Goal: Share content: Share content

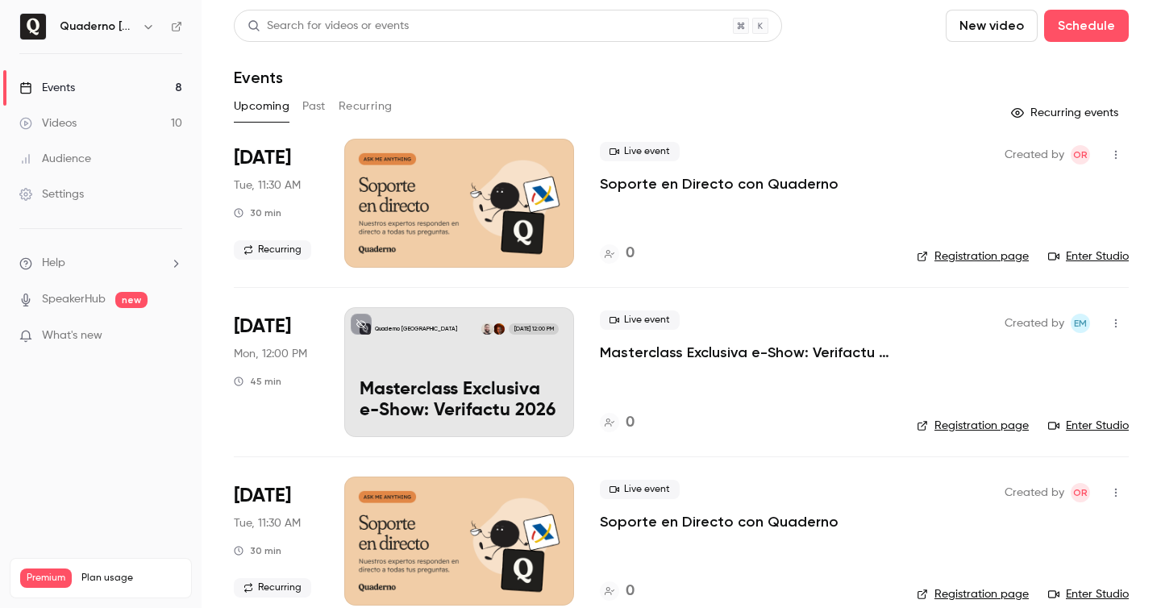
click at [27, 118] on icon at bounding box center [25, 123] width 13 height 13
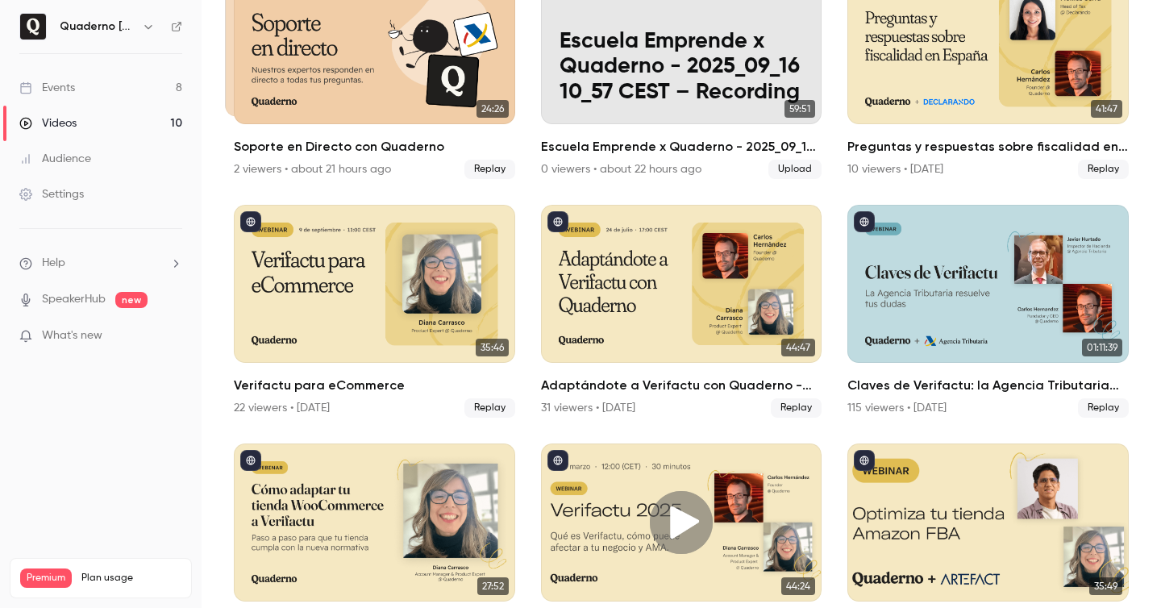
scroll to position [224, 0]
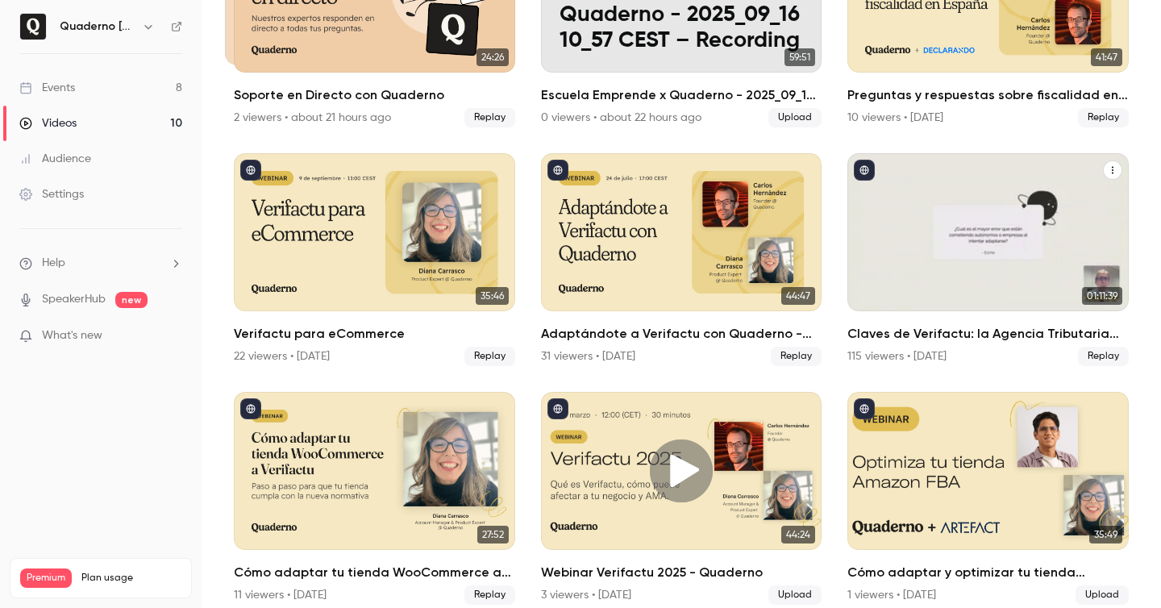
click at [940, 326] on h2 "Claves de Verifactu: la Agencia Tributaria resuelve tus dudas" at bounding box center [987, 333] width 281 height 19
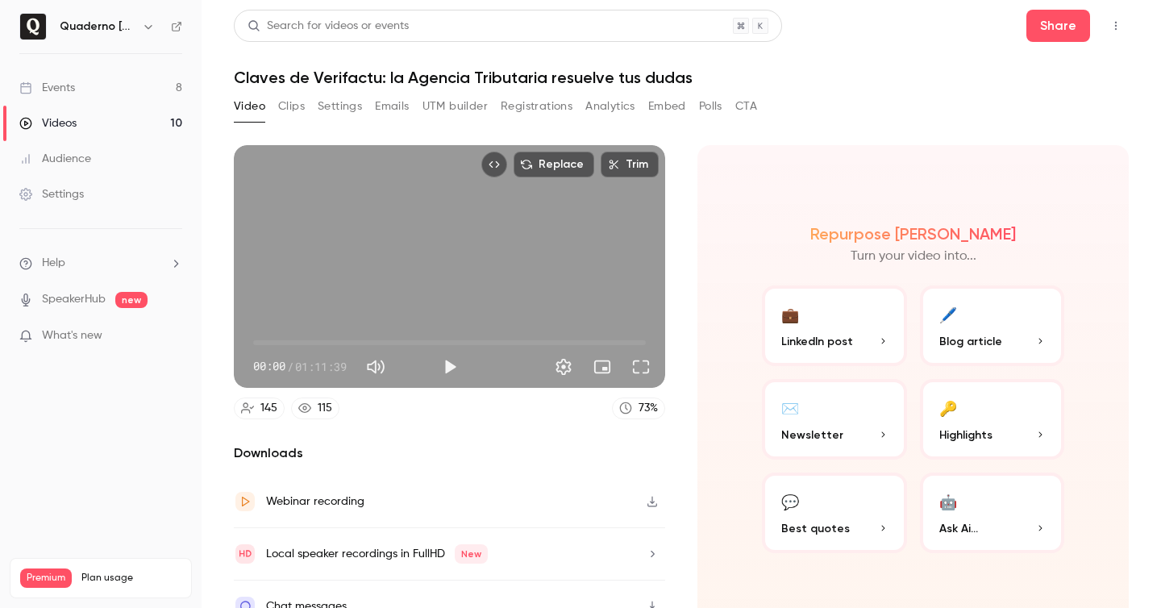
click at [544, 114] on button "Registrations" at bounding box center [536, 106] width 72 height 26
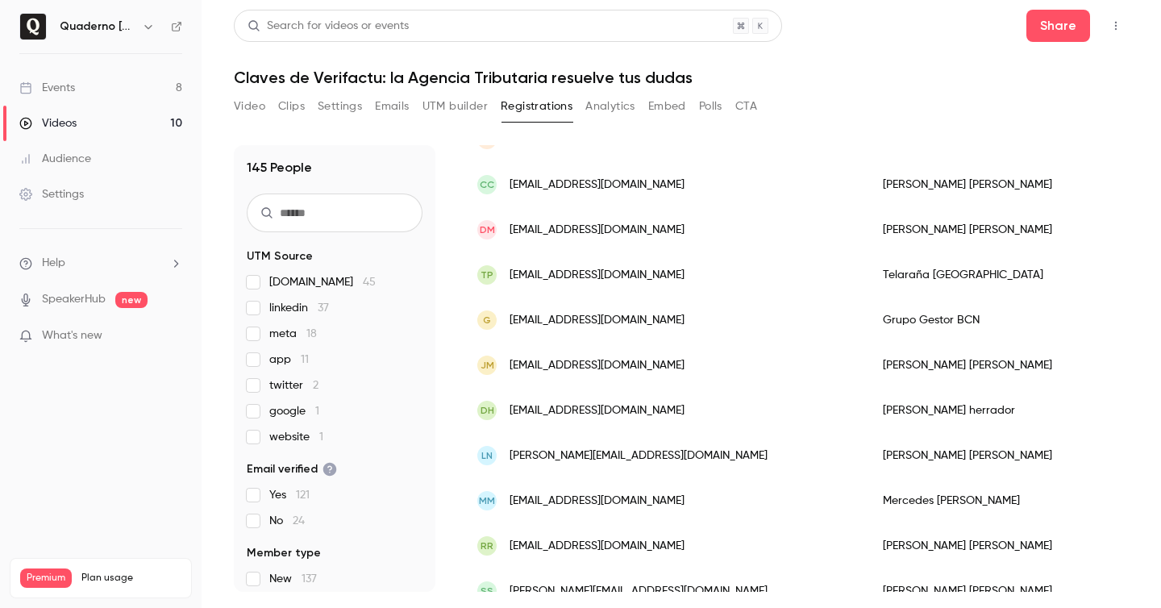
scroll to position [364, 0]
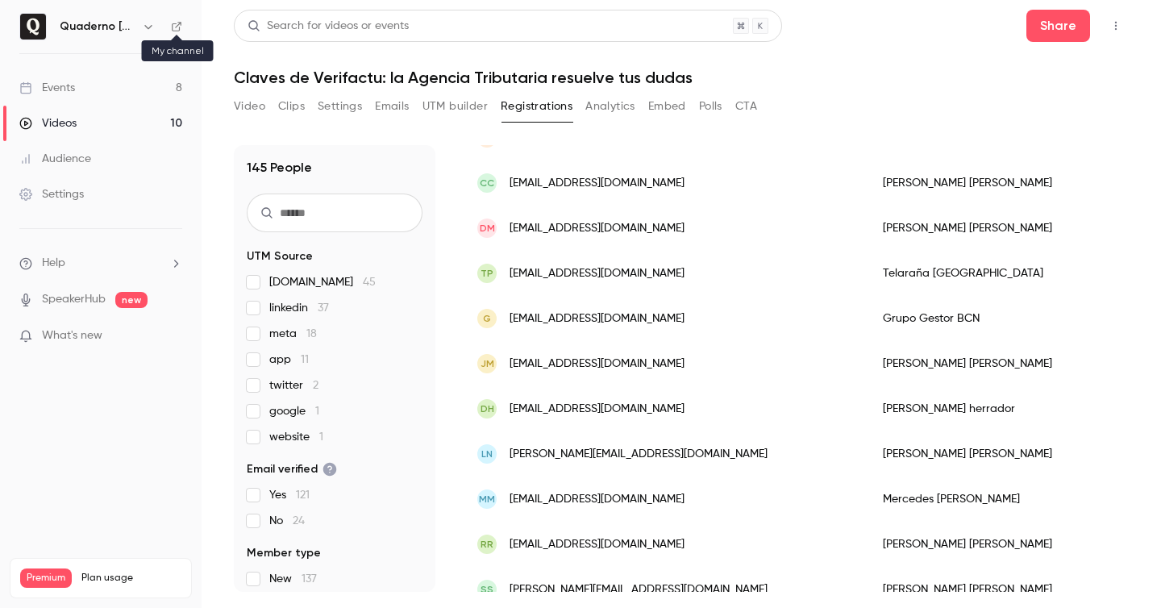
click at [181, 27] on icon at bounding box center [176, 26] width 11 height 11
drag, startPoint x: 1073, startPoint y: 22, endPoint x: 1085, endPoint y: 31, distance: 15.5
click at [1085, 31] on button "Share" at bounding box center [1058, 26] width 64 height 32
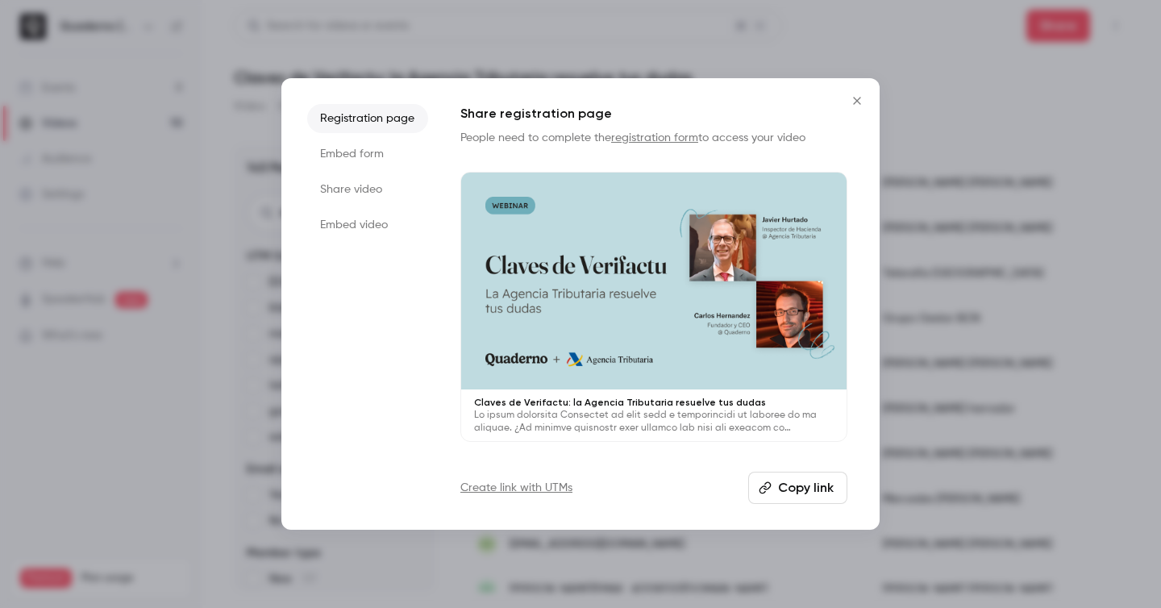
click at [787, 490] on button "Copy link" at bounding box center [797, 487] width 99 height 32
click at [1071, 92] on div at bounding box center [580, 304] width 1161 height 608
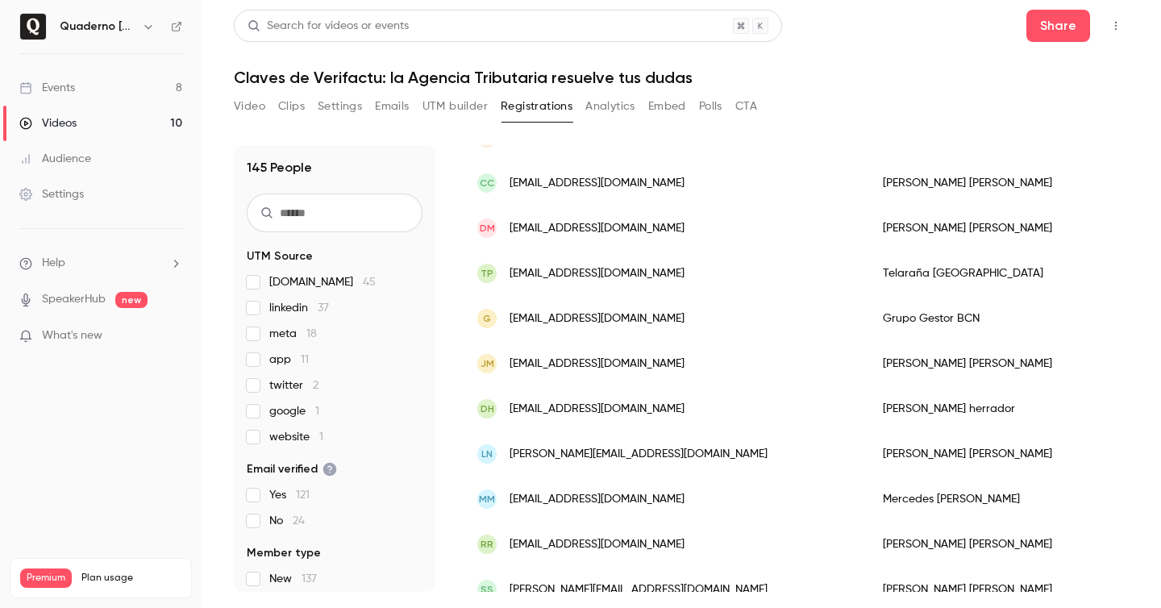
click at [468, 109] on button "UTM builder" at bounding box center [454, 106] width 65 height 26
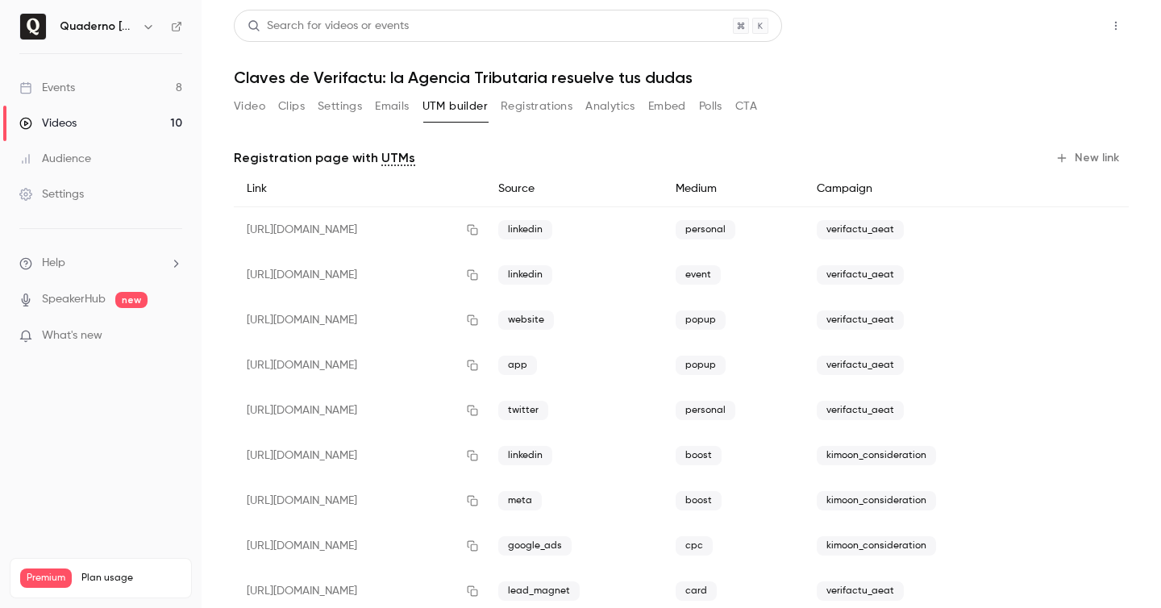
click at [1061, 40] on button "Share" at bounding box center [1058, 26] width 64 height 32
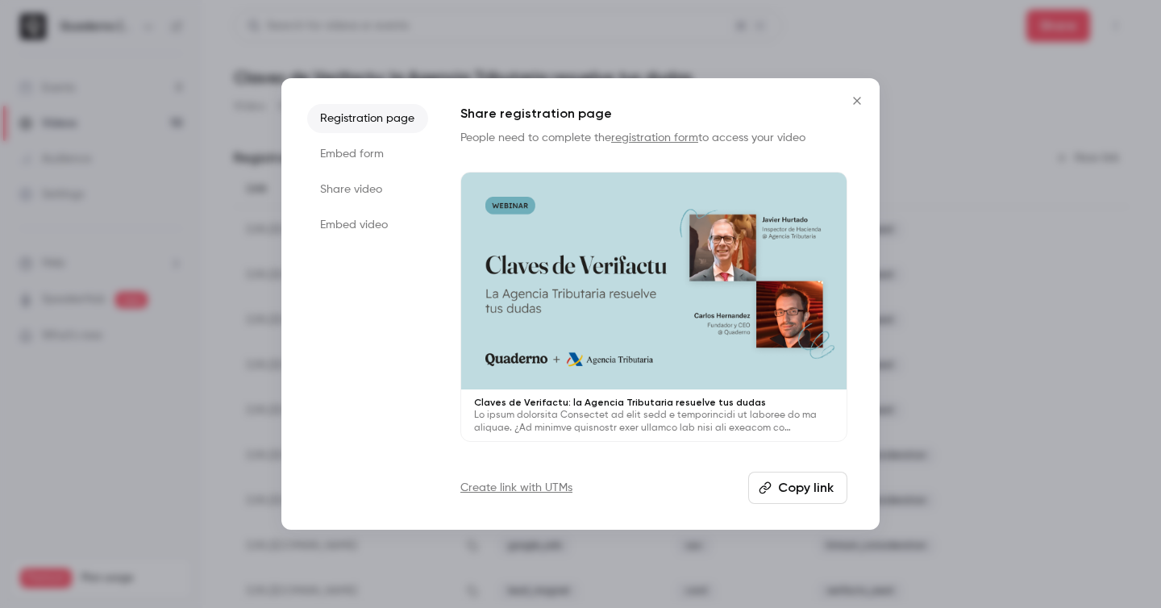
click at [858, 122] on div "Registration page Embed form Share video Embed video Share registration page Pe…" at bounding box center [580, 303] width 598 height 451
click at [865, 89] on button "Close" at bounding box center [857, 101] width 32 height 32
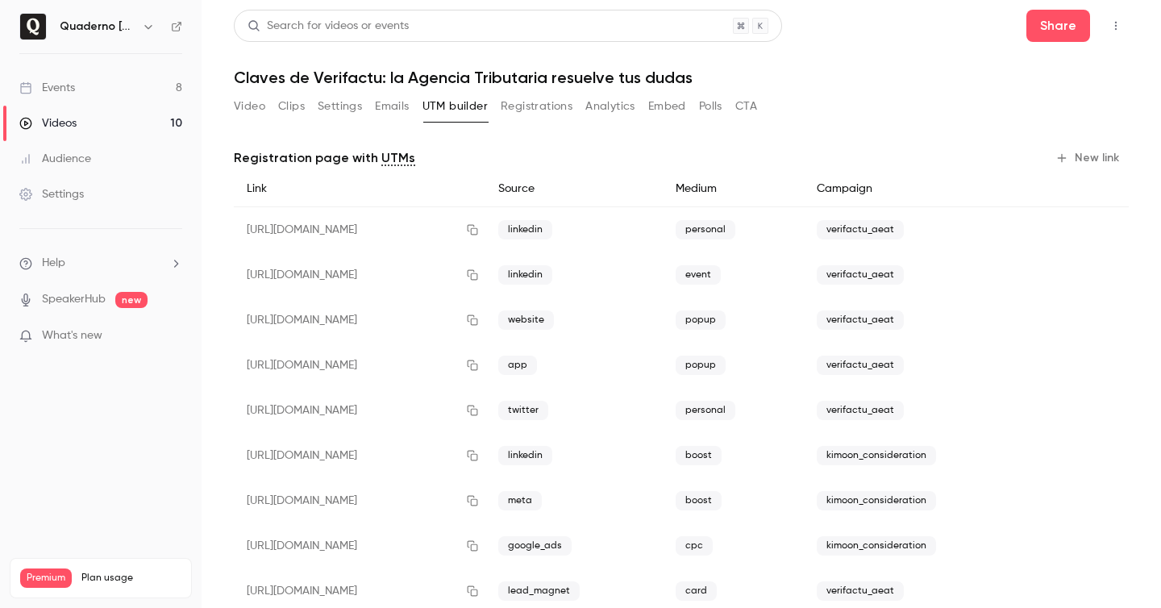
click at [1072, 150] on button "New link" at bounding box center [1088, 158] width 80 height 26
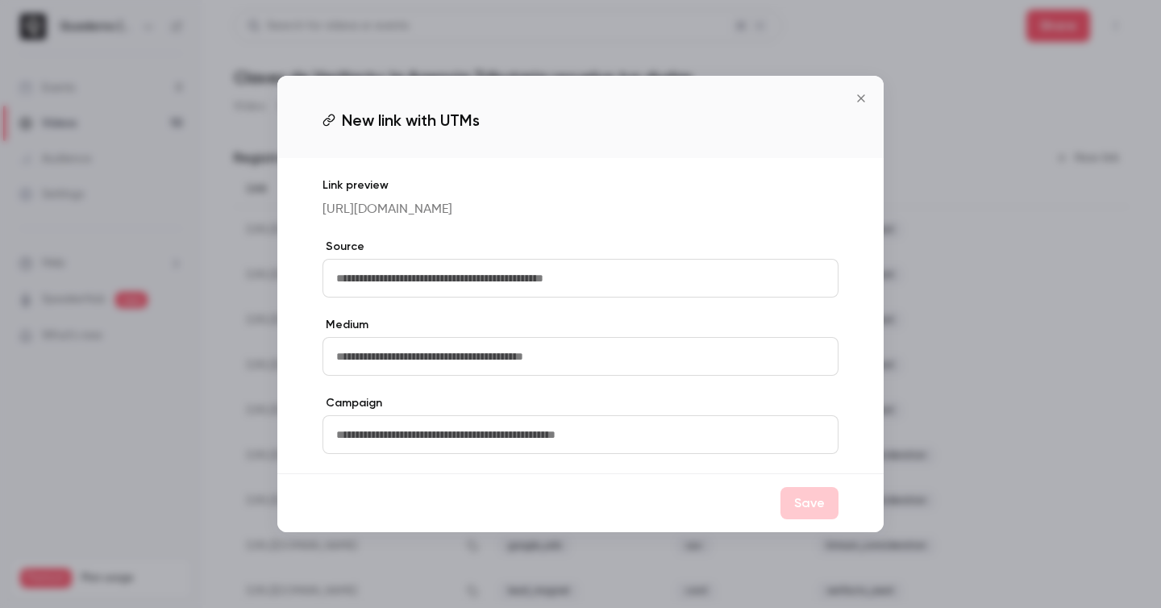
click at [482, 280] on input "text" at bounding box center [580, 278] width 516 height 39
type input "**********"
click at [680, 363] on input "text" at bounding box center [580, 356] width 516 height 39
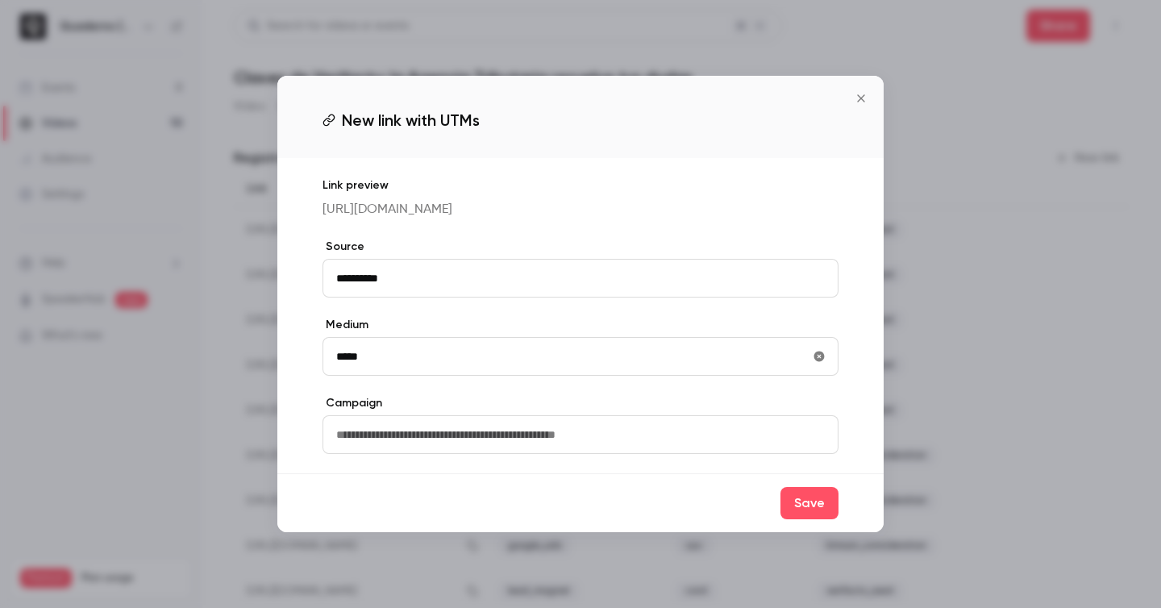
type input "*****"
click at [613, 447] on input "text" at bounding box center [580, 434] width 516 height 39
type input "**********"
click at [795, 506] on button "Save" at bounding box center [809, 503] width 58 height 32
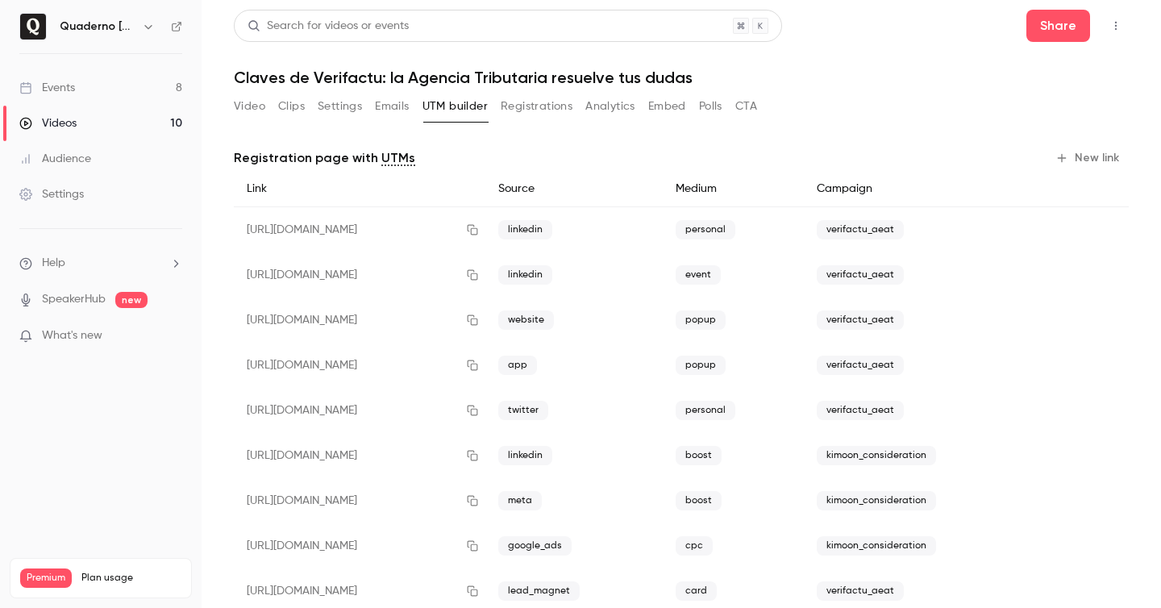
scroll to position [77, 0]
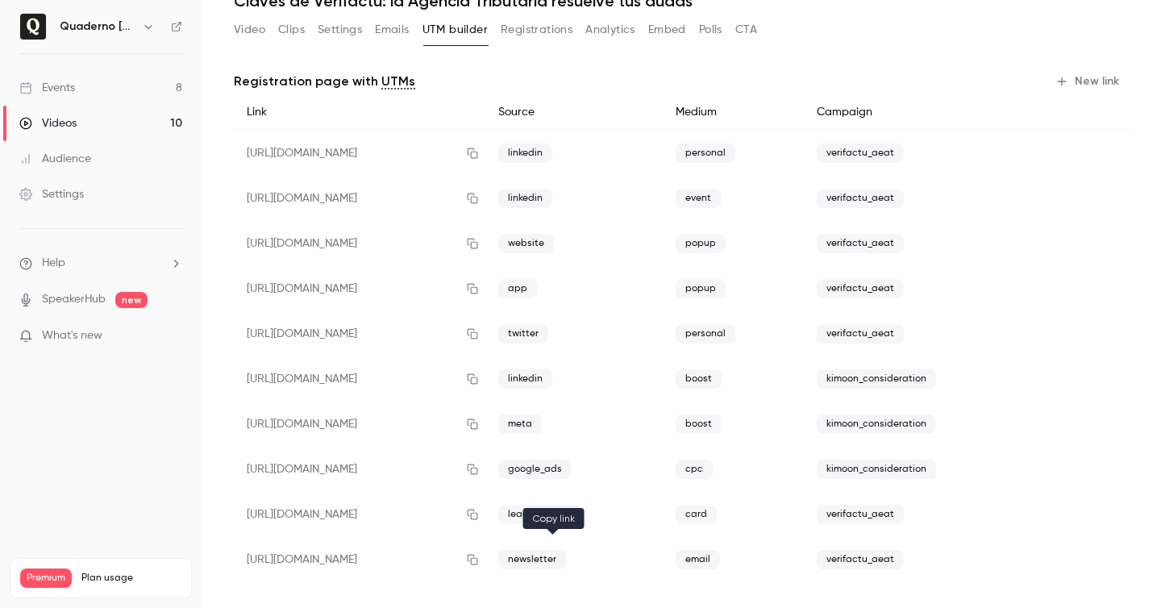
click at [479, 558] on icon "button" at bounding box center [472, 559] width 13 height 11
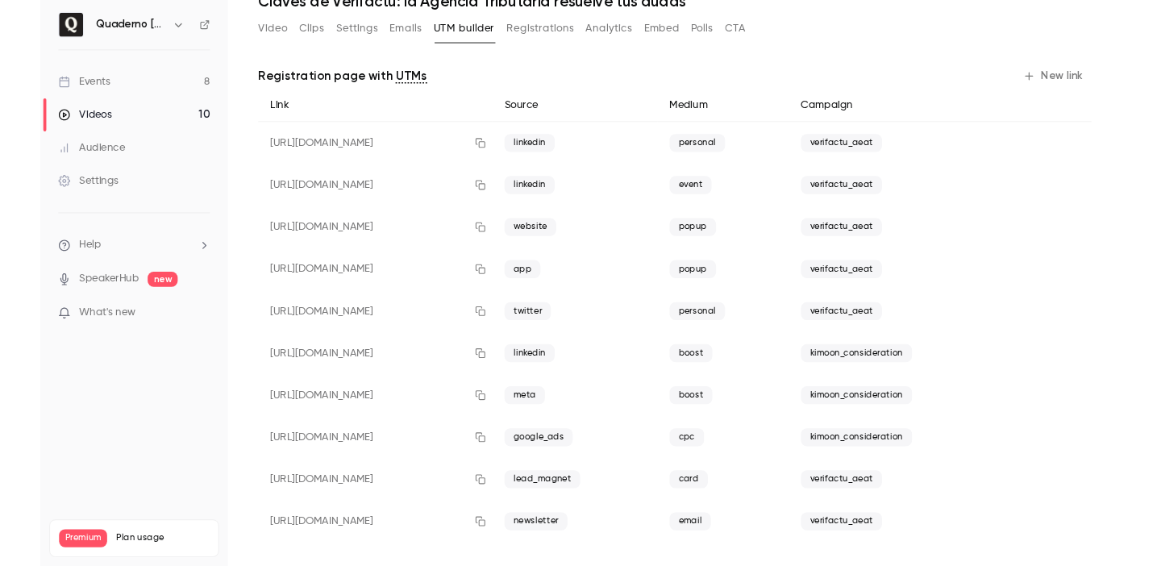
scroll to position [0, 0]
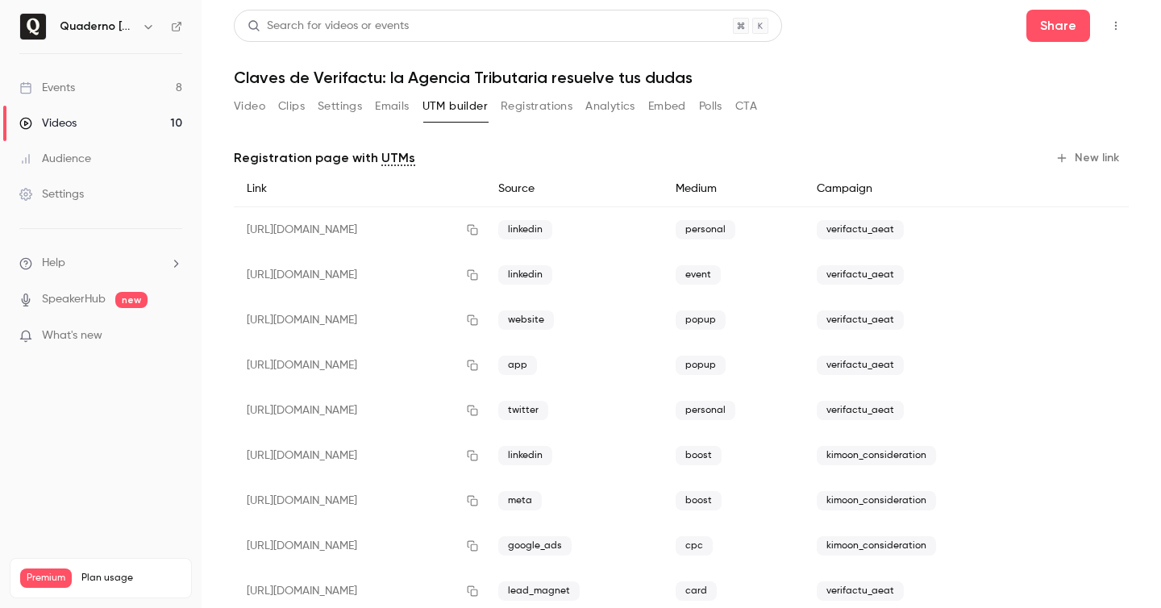
click at [85, 89] on link "Events 8" at bounding box center [100, 87] width 201 height 35
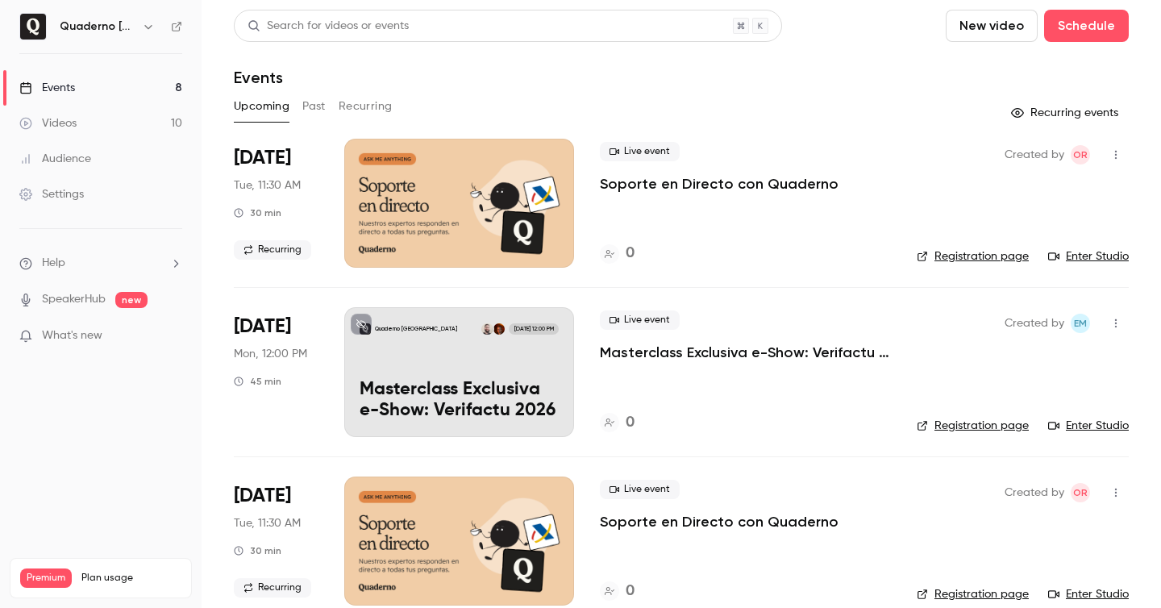
click at [359, 108] on button "Recurring" at bounding box center [365, 106] width 54 height 26
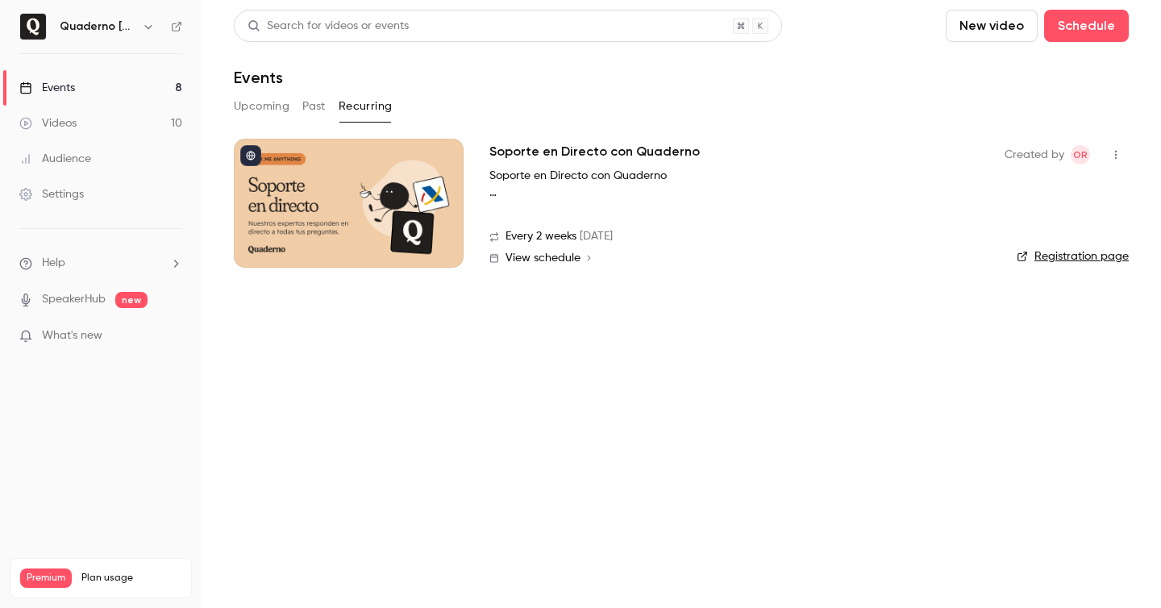
click at [1123, 156] on button "button" at bounding box center [1115, 155] width 26 height 26
click at [1051, 185] on li "Share" at bounding box center [1040, 196] width 174 height 42
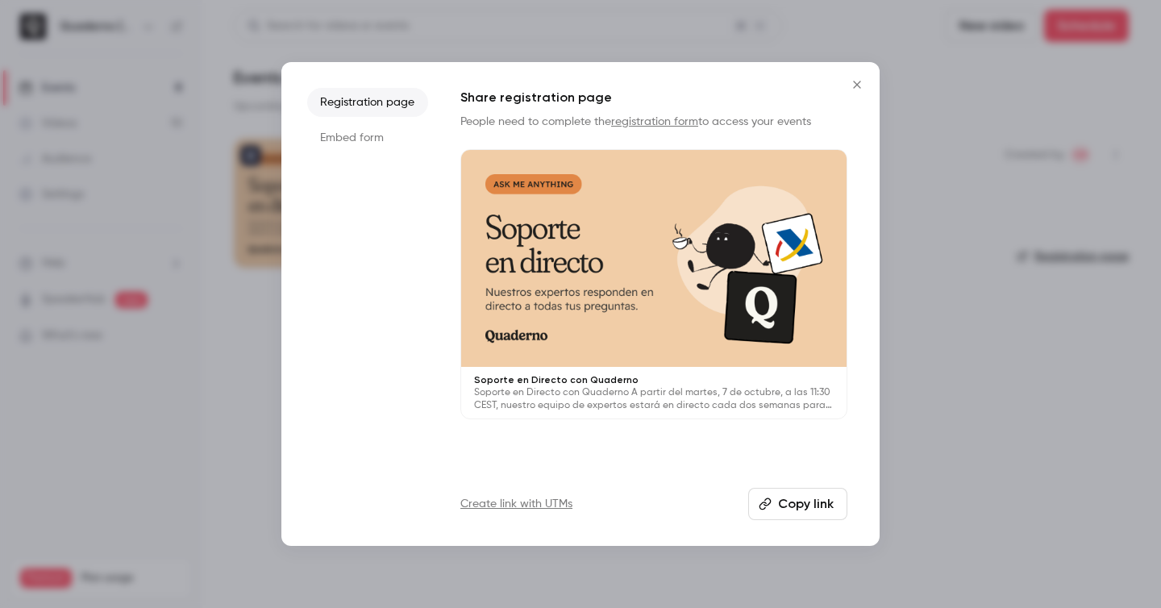
click at [770, 505] on icon "button" at bounding box center [764, 503] width 13 height 13
drag, startPoint x: 850, startPoint y: 77, endPoint x: 883, endPoint y: 77, distance: 33.0
click at [853, 79] on button "Close" at bounding box center [857, 85] width 32 height 32
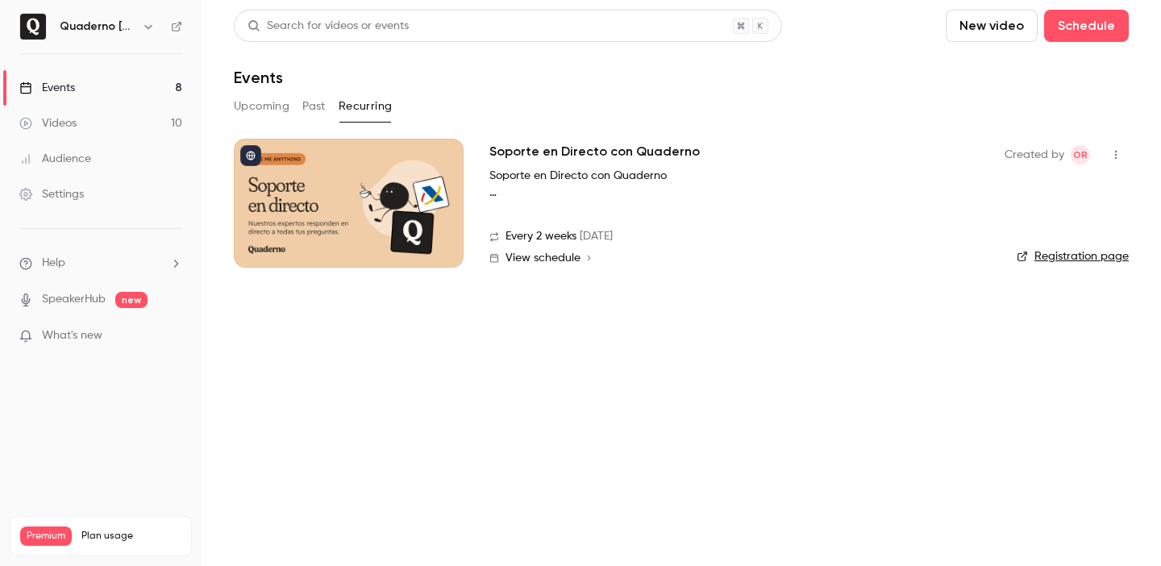
click at [68, 87] on div "Events" at bounding box center [47, 88] width 56 height 16
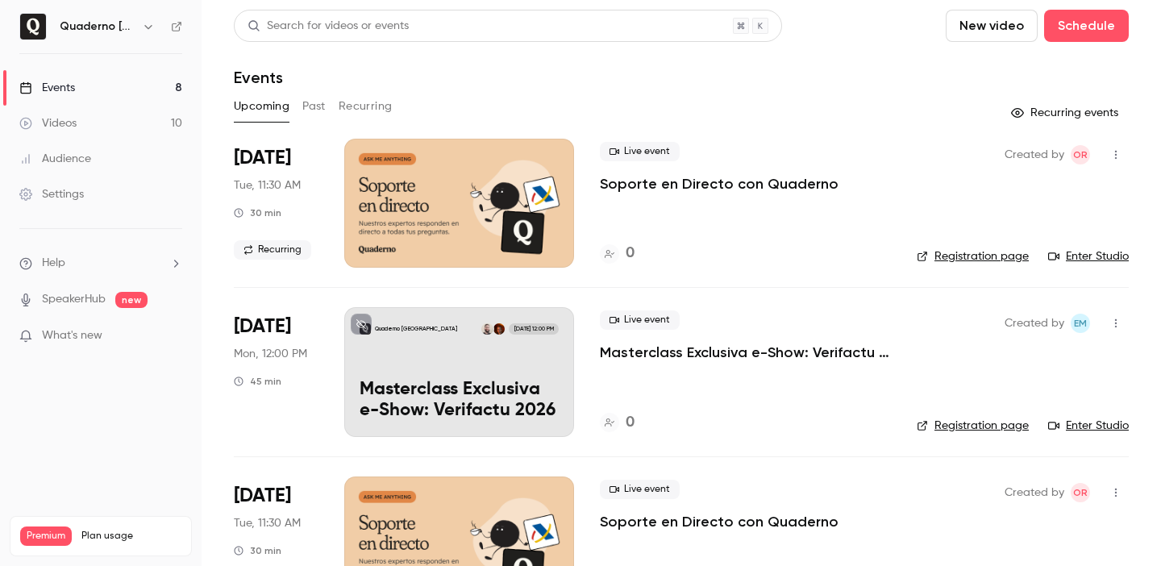
click at [83, 131] on link "Videos 10" at bounding box center [100, 123] width 201 height 35
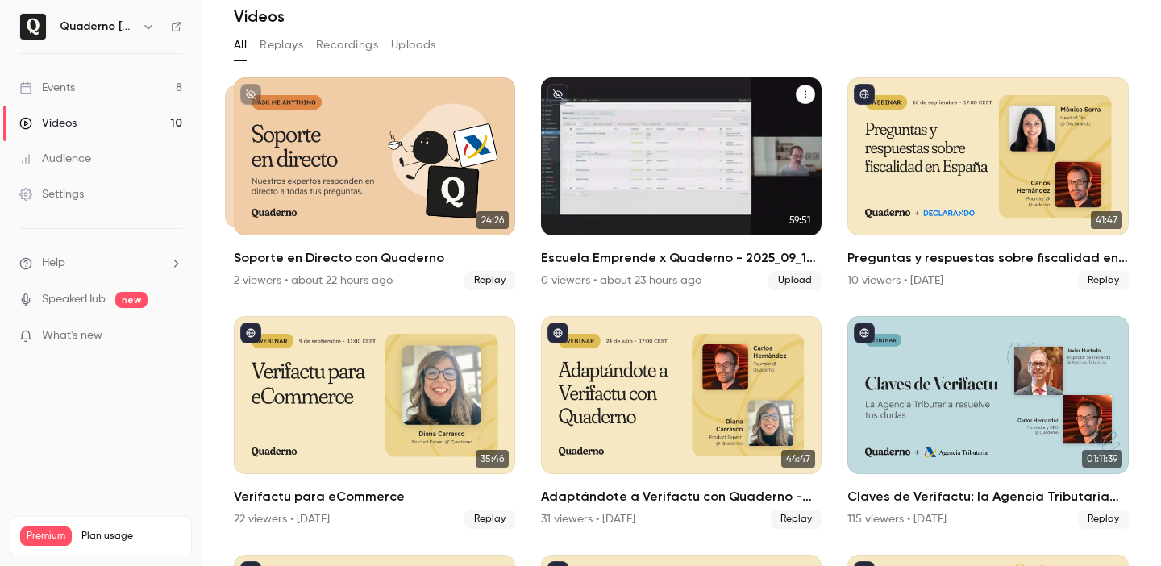
scroll to position [70, 0]
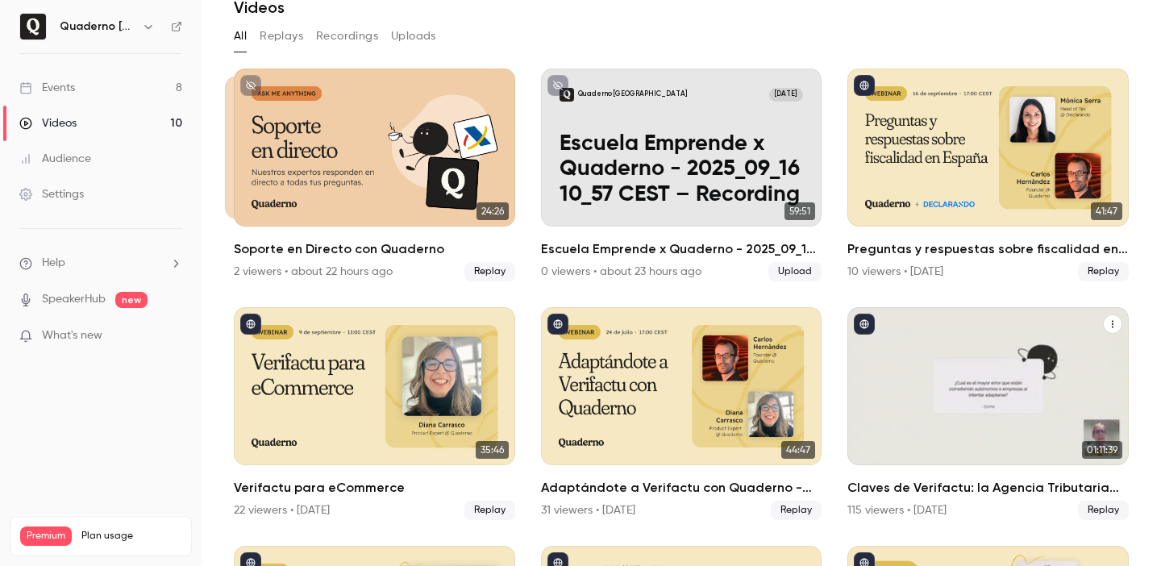
click at [918, 490] on h2 "Claves de Verifactu: la Agencia Tributaria resuelve tus dudas" at bounding box center [987, 487] width 281 height 19
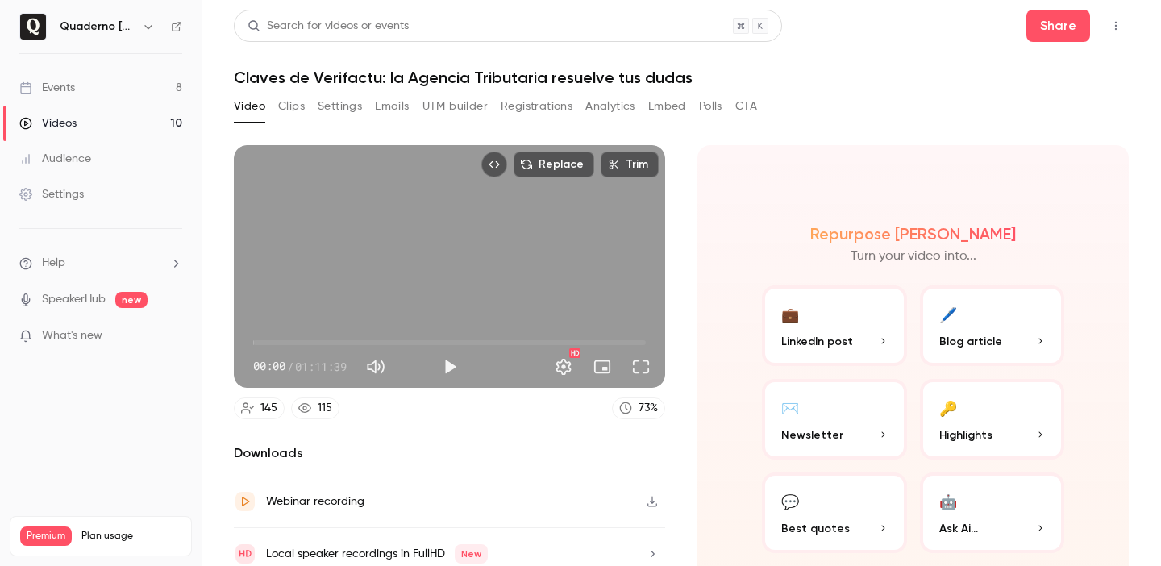
click at [429, 106] on button "UTM builder" at bounding box center [454, 106] width 65 height 26
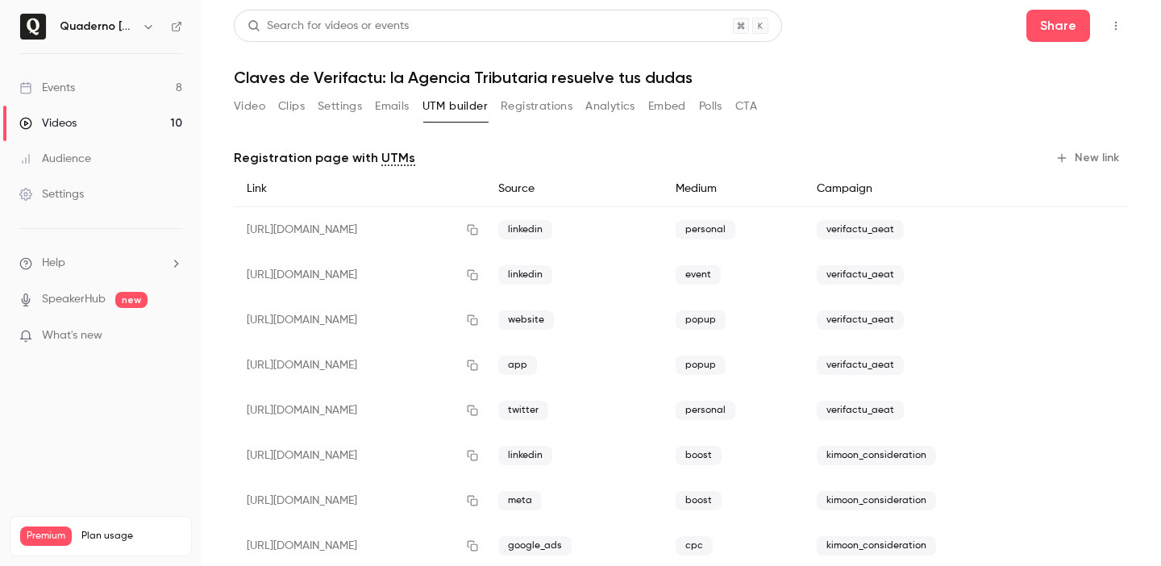
click at [376, 110] on button "Emails" at bounding box center [392, 106] width 34 height 26
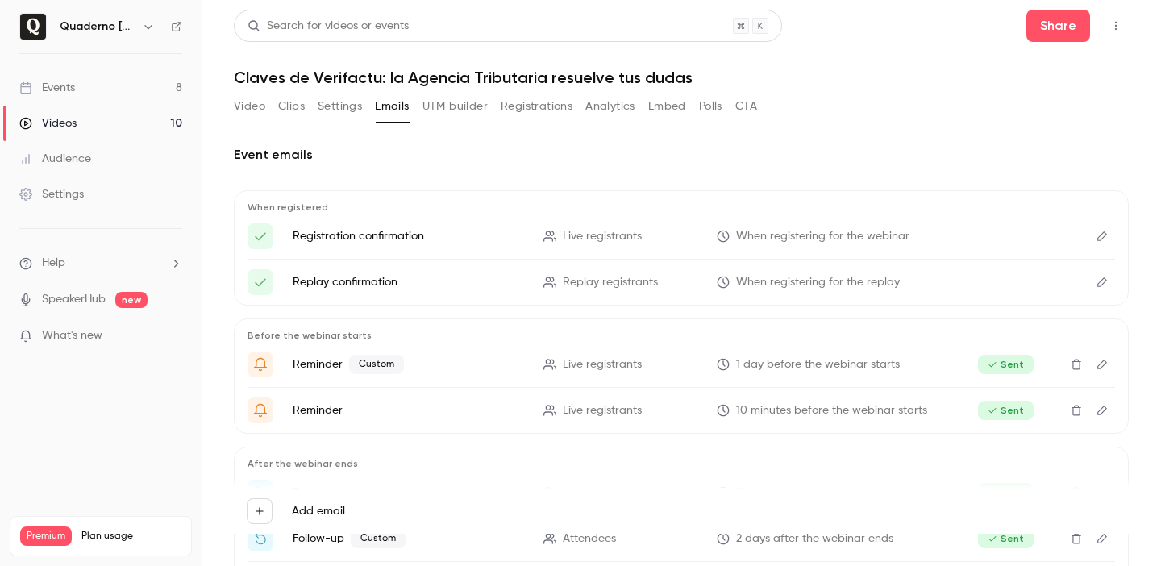
click at [534, 110] on button "Registrations" at bounding box center [536, 106] width 72 height 26
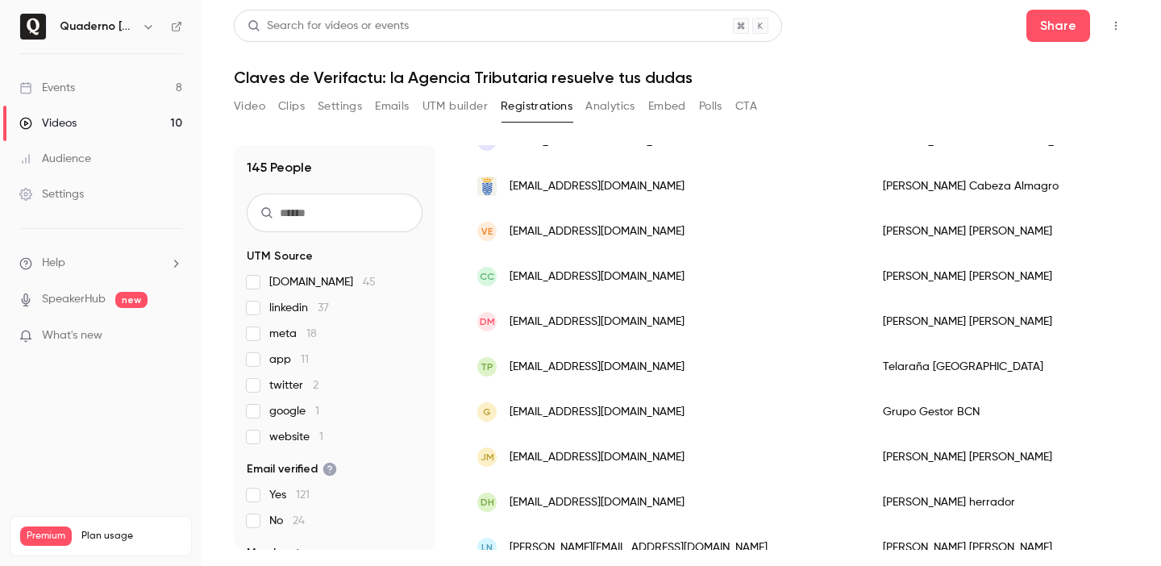
scroll to position [276, 0]
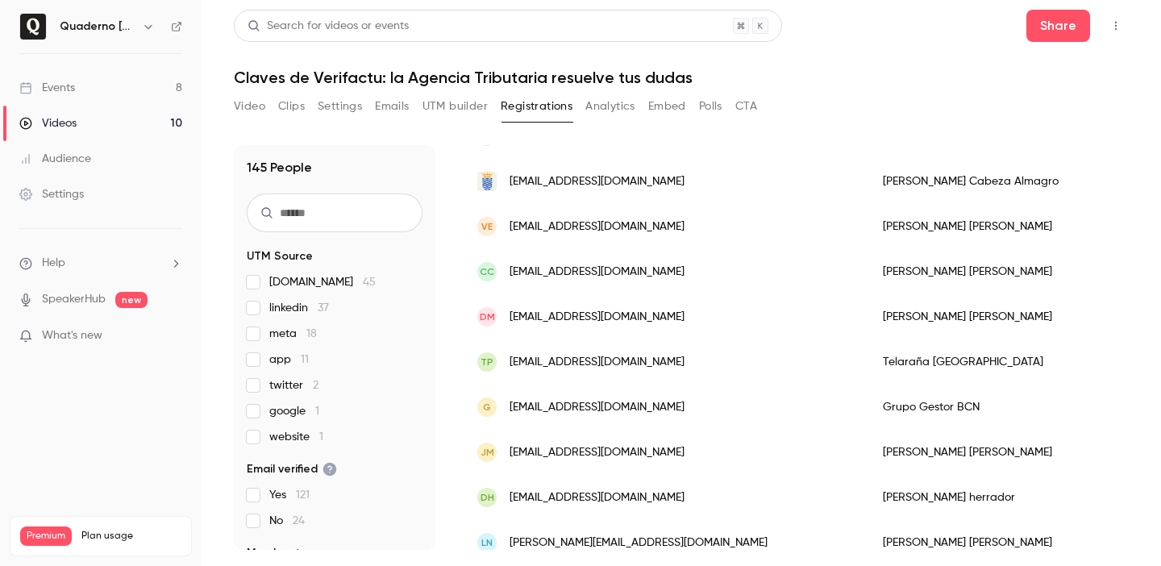
click at [253, 117] on button "Video" at bounding box center [249, 106] width 31 height 26
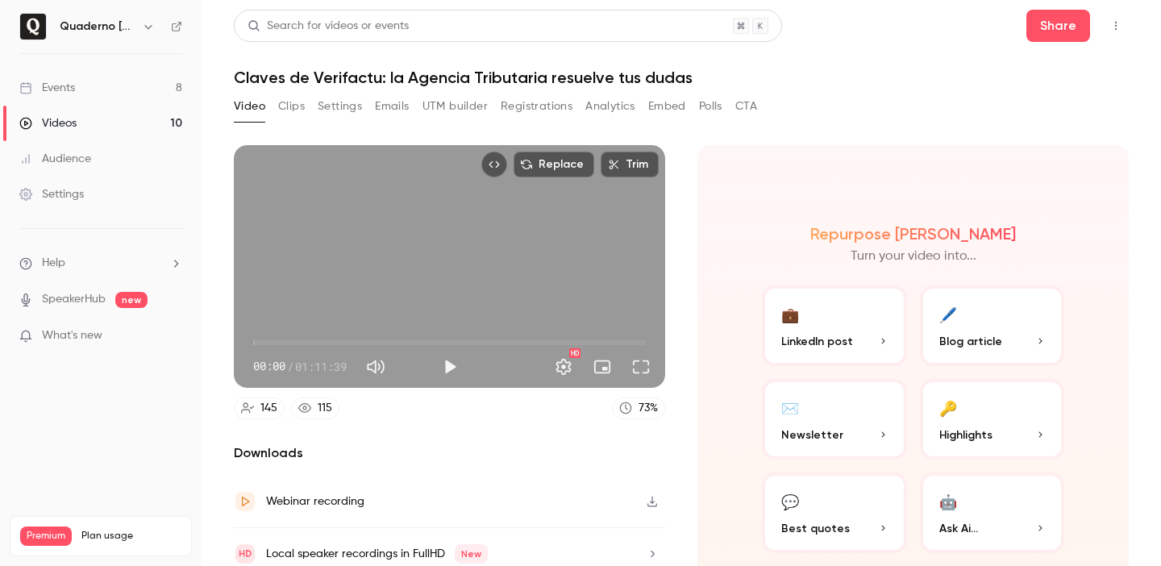
scroll to position [66, 0]
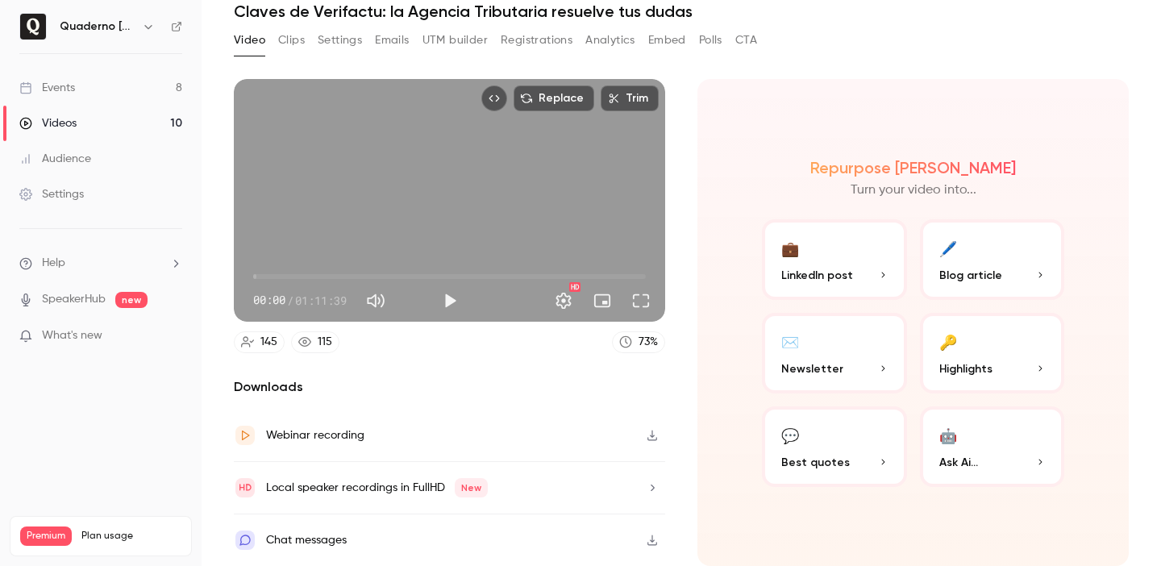
click at [64, 195] on div "Settings" at bounding box center [51, 194] width 64 height 16
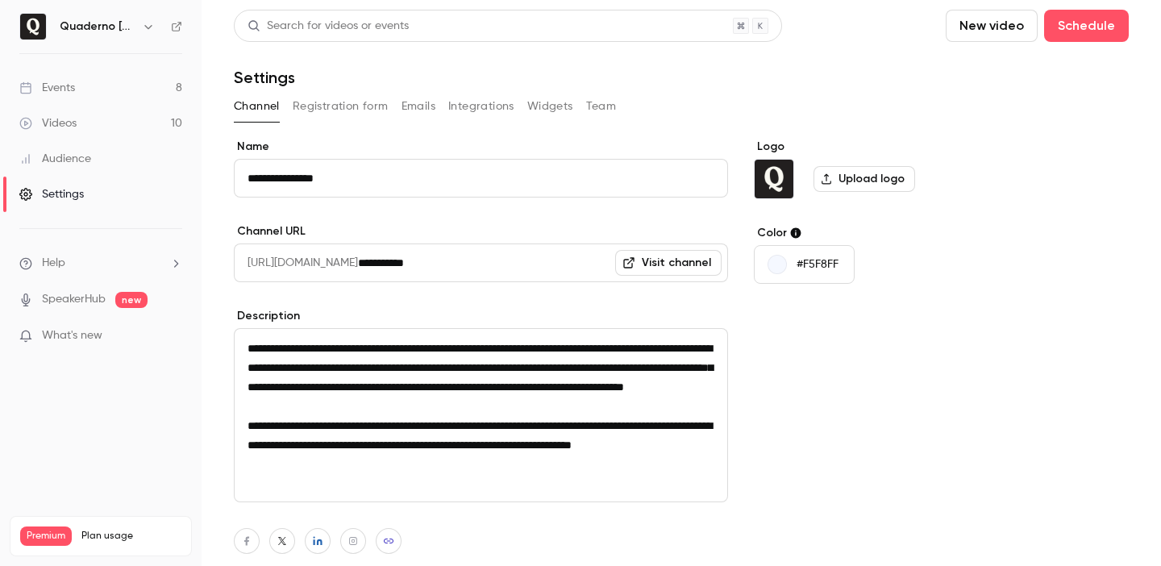
click at [353, 122] on div "Channel Registration form Emails Integrations Widgets Team" at bounding box center [681, 109] width 895 height 32
click at [351, 100] on button "Registration form" at bounding box center [341, 106] width 96 height 26
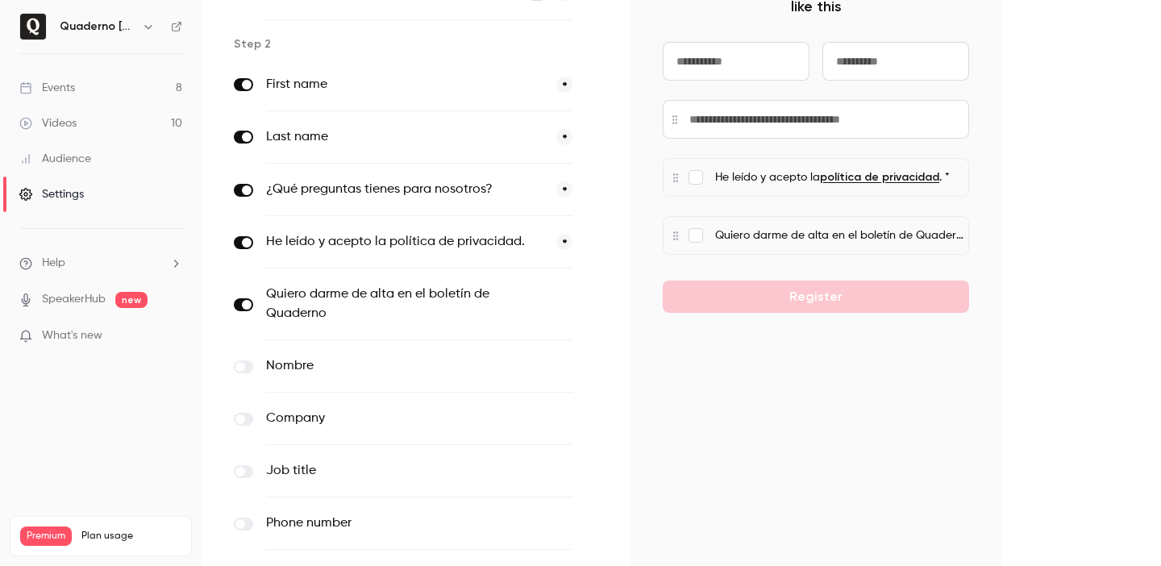
scroll to position [352, 0]
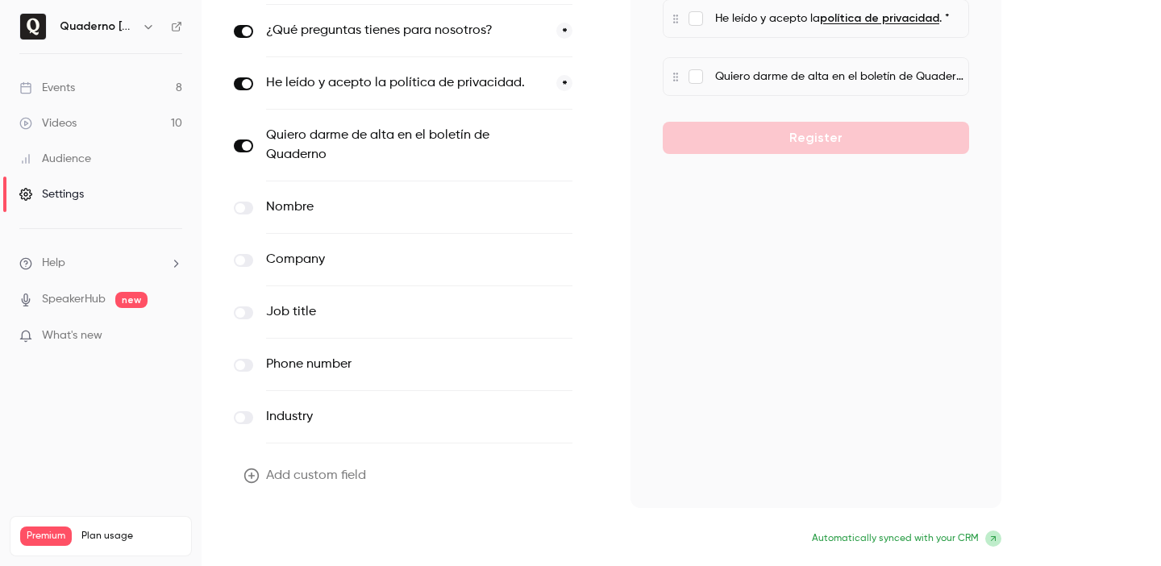
click at [294, 533] on button "Update form" at bounding box center [288, 540] width 109 height 32
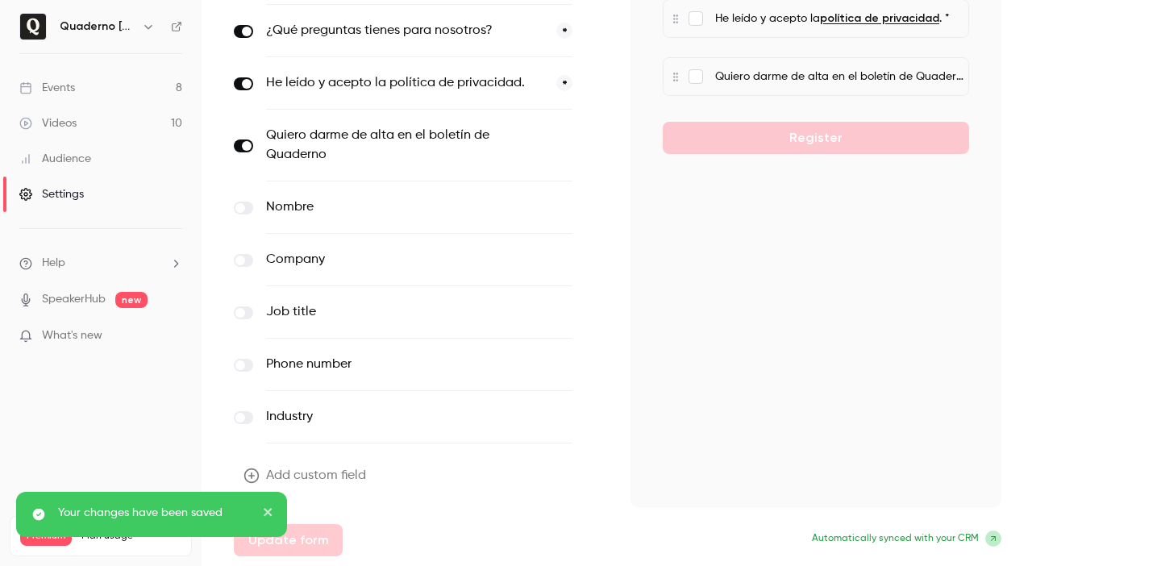
scroll to position [0, 0]
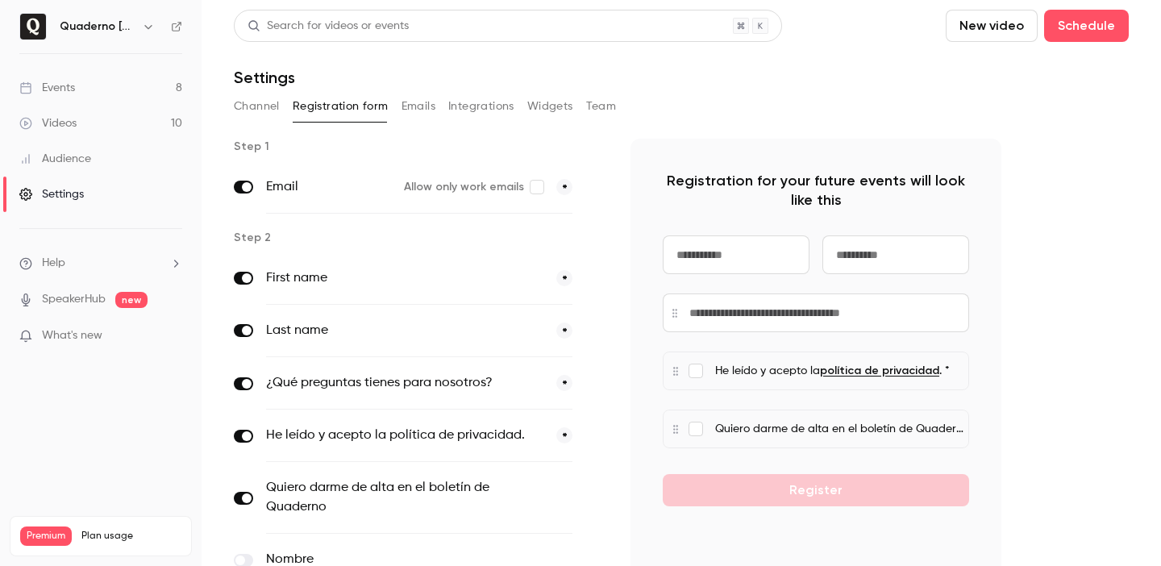
drag, startPoint x: 122, startPoint y: 91, endPoint x: 131, endPoint y: 90, distance: 8.9
click at [122, 91] on link "Events 8" at bounding box center [100, 87] width 201 height 35
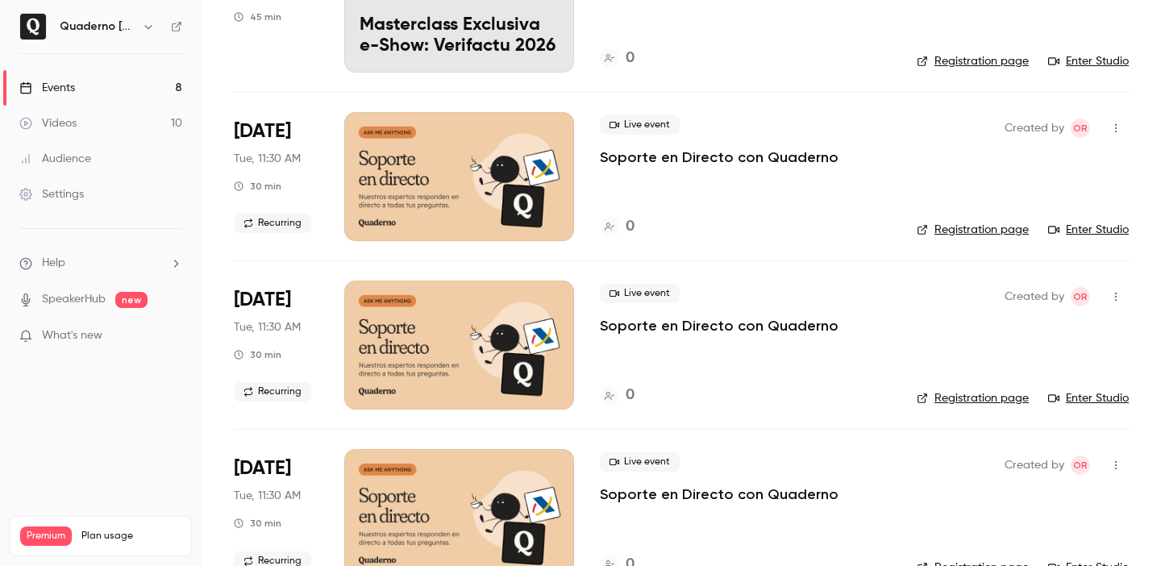
scroll to position [423, 0]
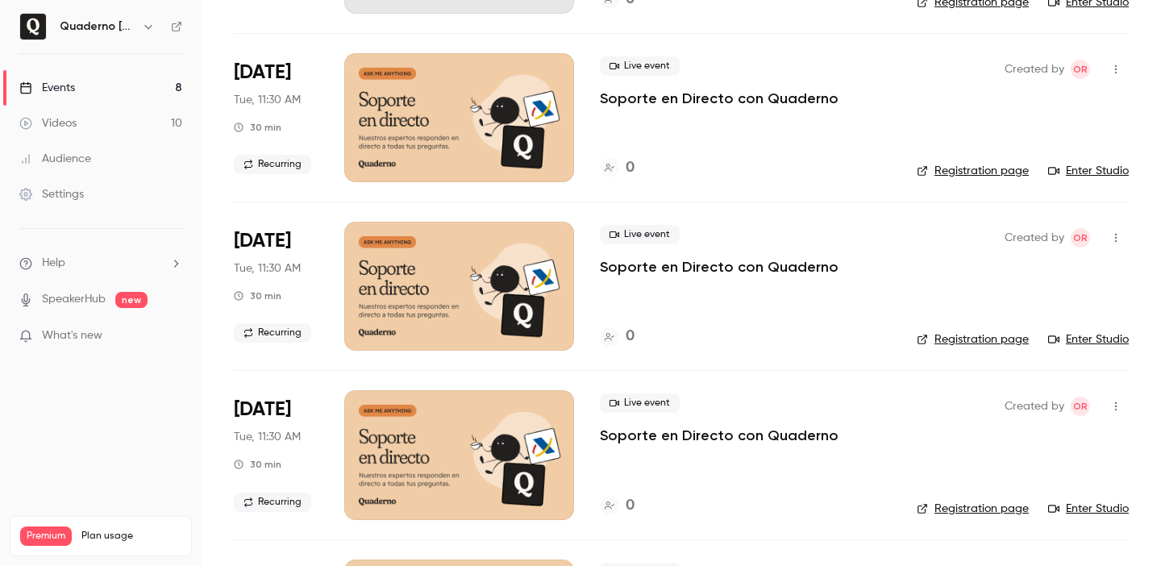
click at [100, 121] on link "Videos 10" at bounding box center [100, 123] width 201 height 35
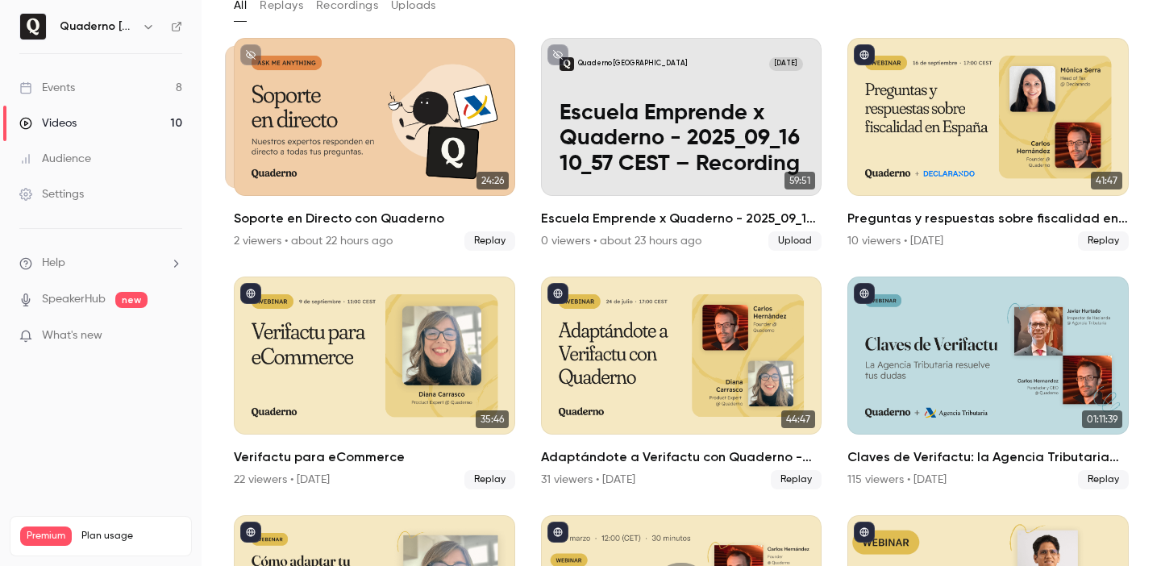
scroll to position [118, 0]
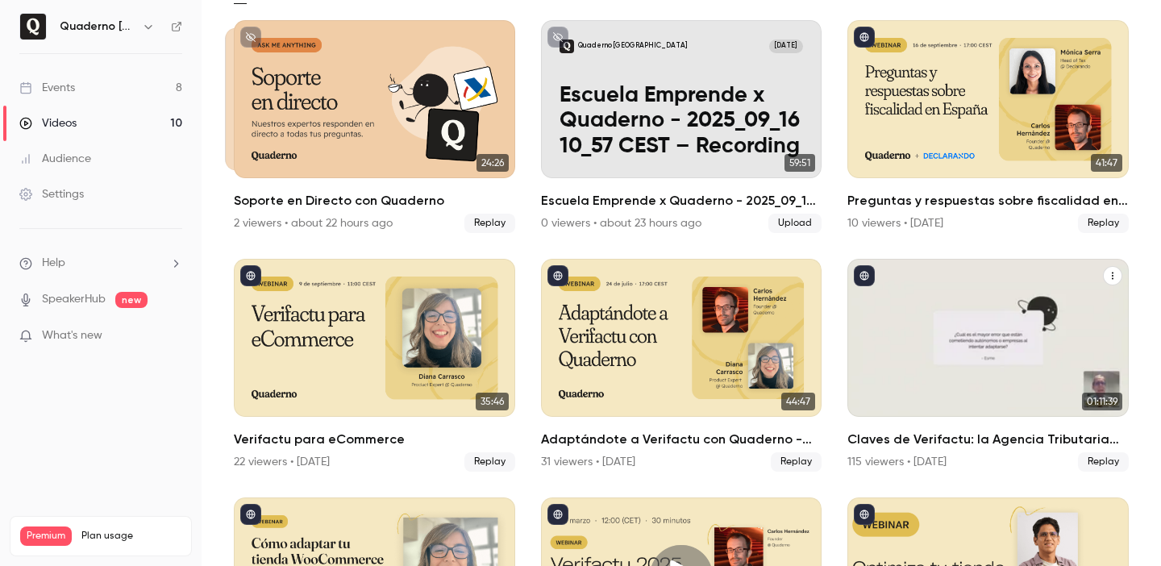
click at [1018, 440] on h2 "Claves de Verifactu: la Agencia Tributaria resuelve tus dudas" at bounding box center [987, 439] width 281 height 19
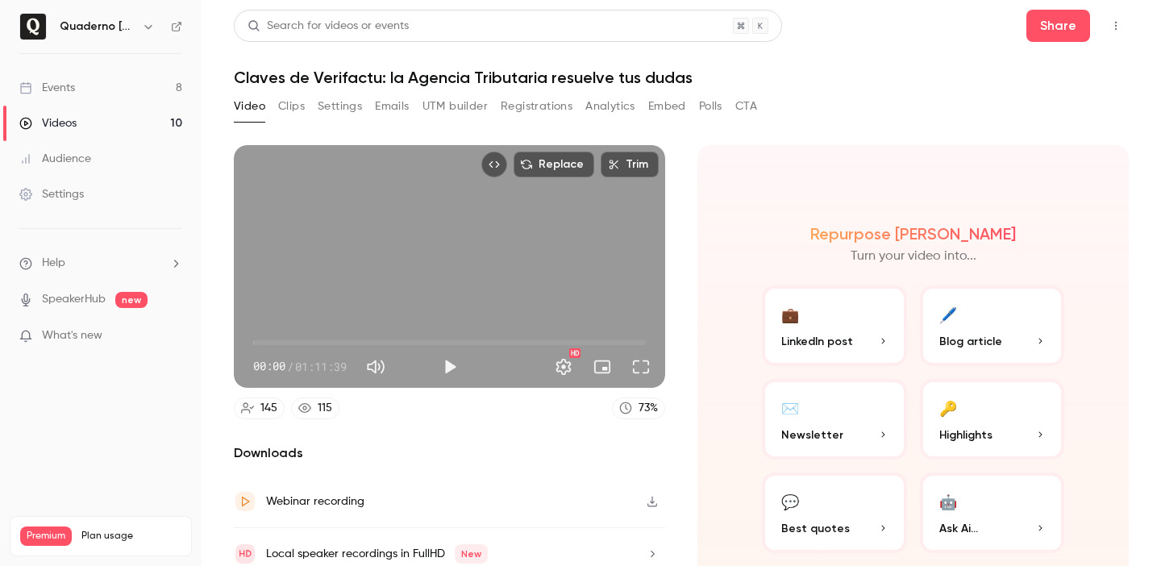
click at [473, 102] on button "UTM builder" at bounding box center [454, 106] width 65 height 26
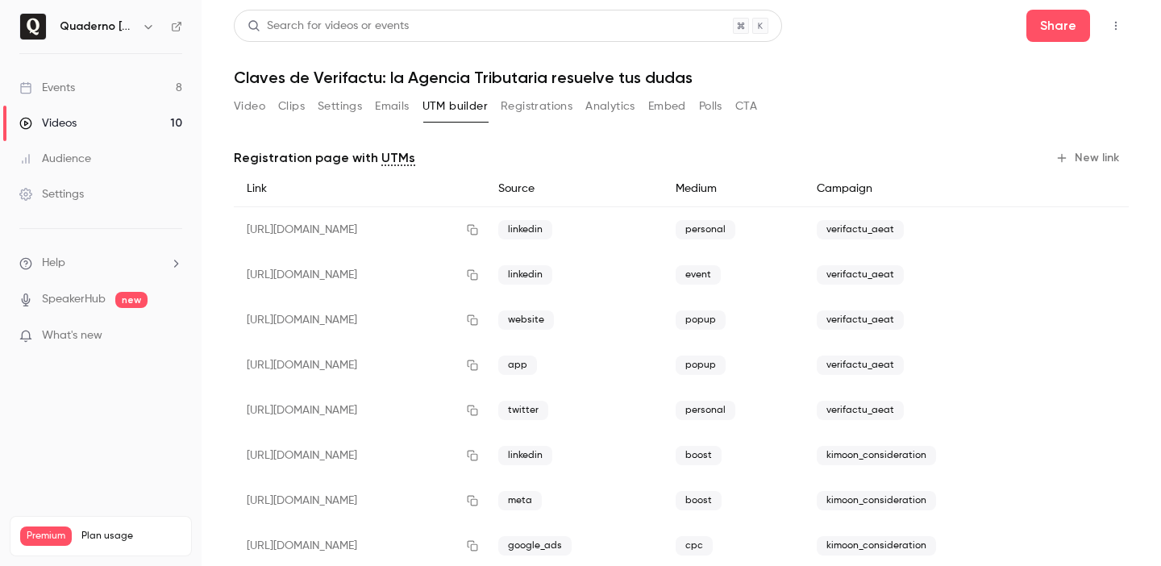
click at [550, 107] on button "Registrations" at bounding box center [536, 106] width 72 height 26
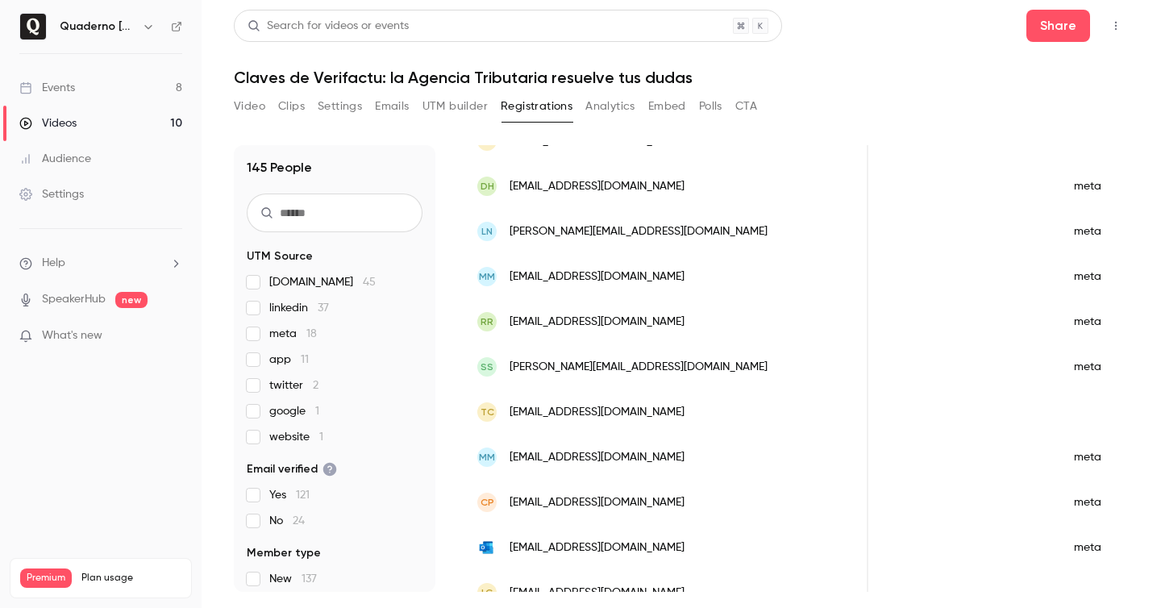
scroll to position [597, 0]
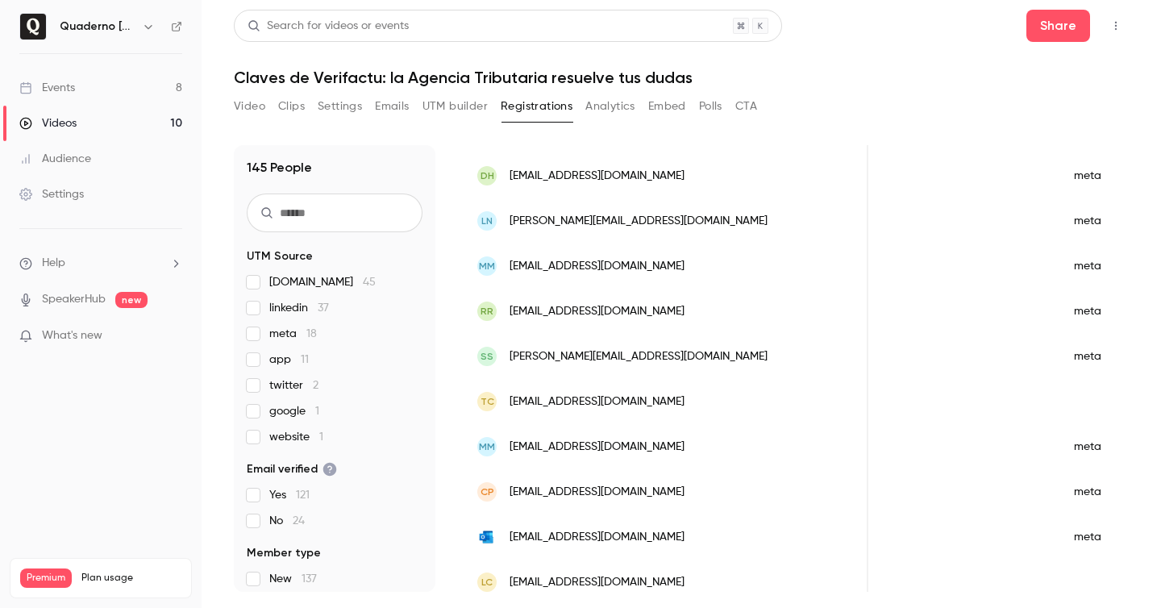
click at [824, 78] on h1 "Claves de Verifactu: la Agencia Tributaria resuelve tus dudas" at bounding box center [681, 77] width 895 height 19
click at [1114, 19] on button "Top Bar Actions" at bounding box center [1115, 26] width 26 height 26
click at [1111, 27] on div at bounding box center [580, 304] width 1161 height 608
click at [467, 48] on header "Search for videos or events Share Claves de Verifactu: la Agencia Tributaria re…" at bounding box center [681, 48] width 895 height 77
click at [245, 103] on button "Video" at bounding box center [249, 106] width 31 height 26
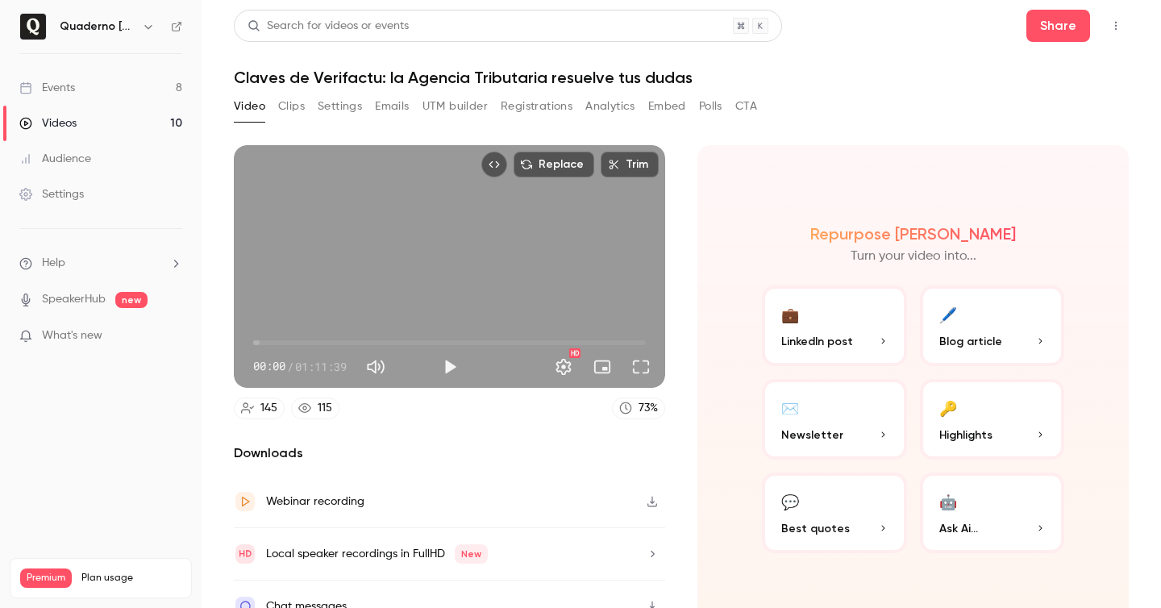
click at [1115, 27] on icon "Top Bar Actions" at bounding box center [1115, 25] width 13 height 11
click at [600, 20] on div at bounding box center [580, 304] width 1161 height 608
click at [612, 102] on button "Analytics" at bounding box center [610, 106] width 50 height 26
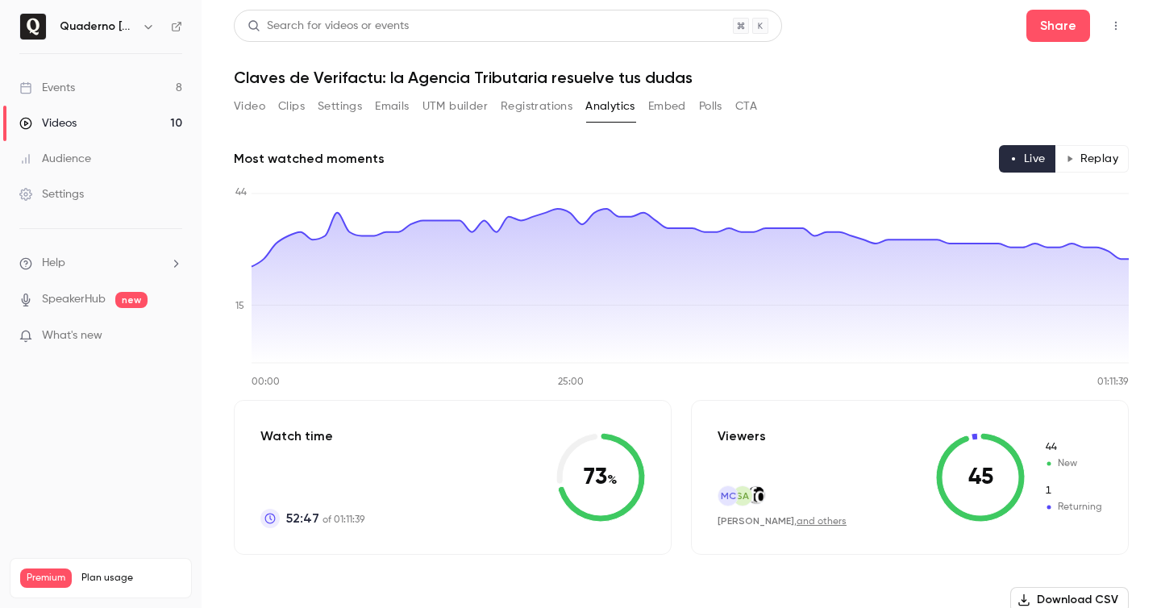
click at [438, 107] on button "UTM builder" at bounding box center [454, 106] width 65 height 26
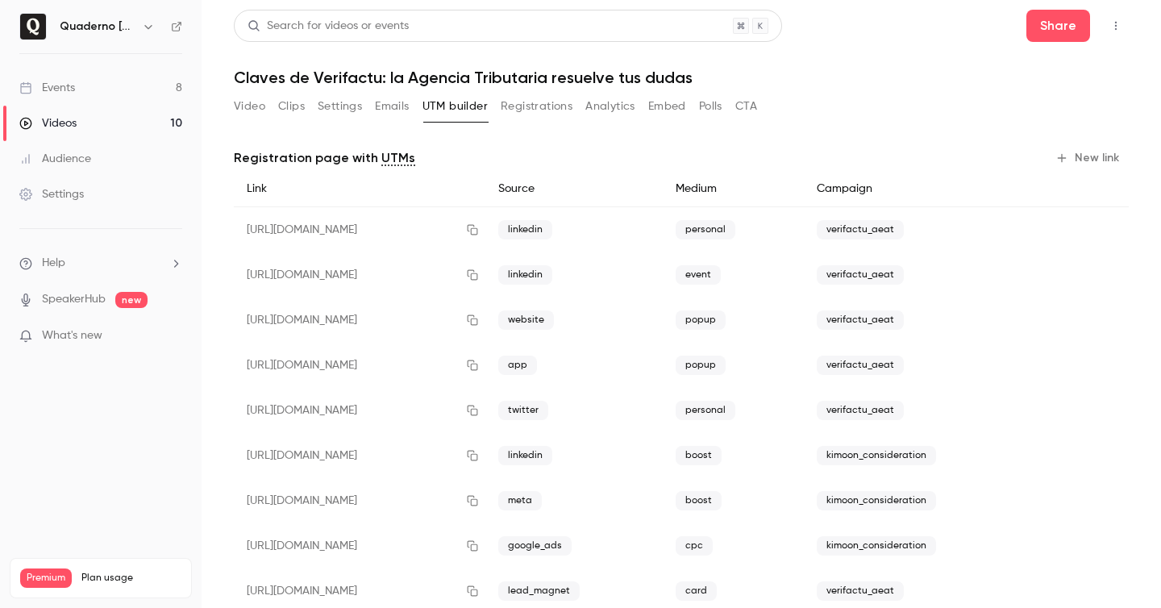
click at [110, 90] on link "Events 8" at bounding box center [100, 87] width 201 height 35
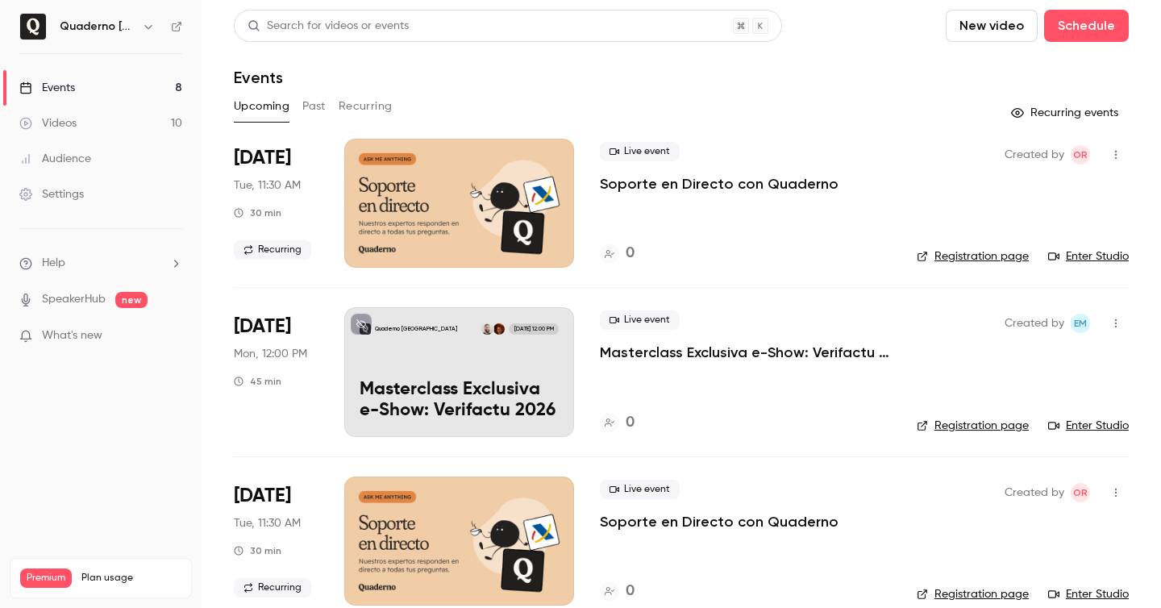
click at [124, 107] on link "Videos 10" at bounding box center [100, 123] width 201 height 35
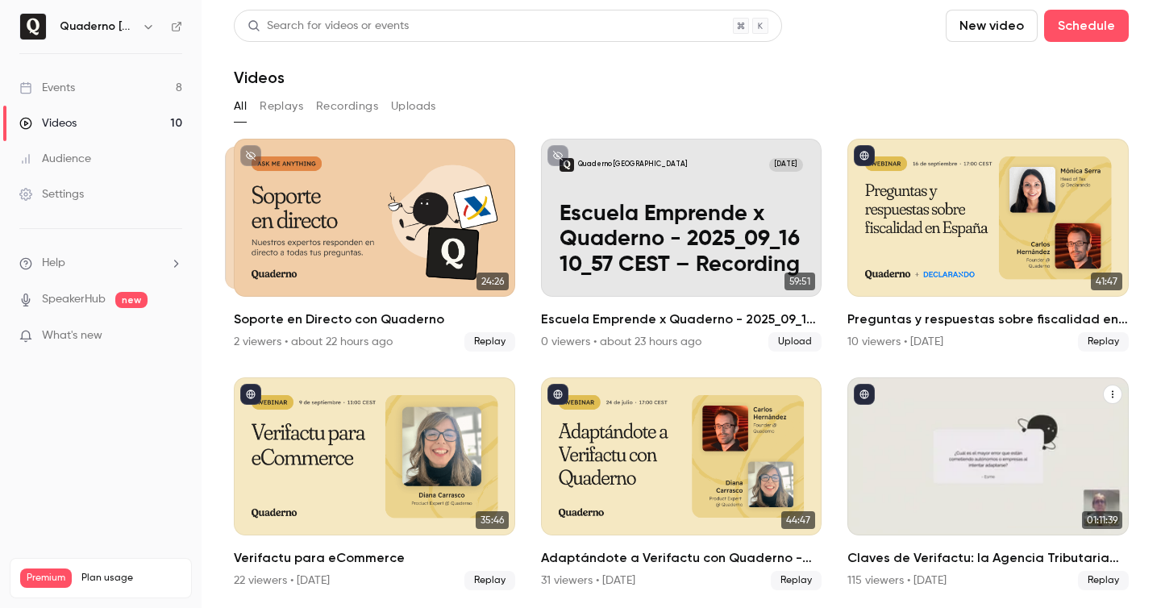
click at [1014, 557] on h2 "Claves de Verifactu: la Agencia Tributaria resuelve tus dudas" at bounding box center [987, 557] width 281 height 19
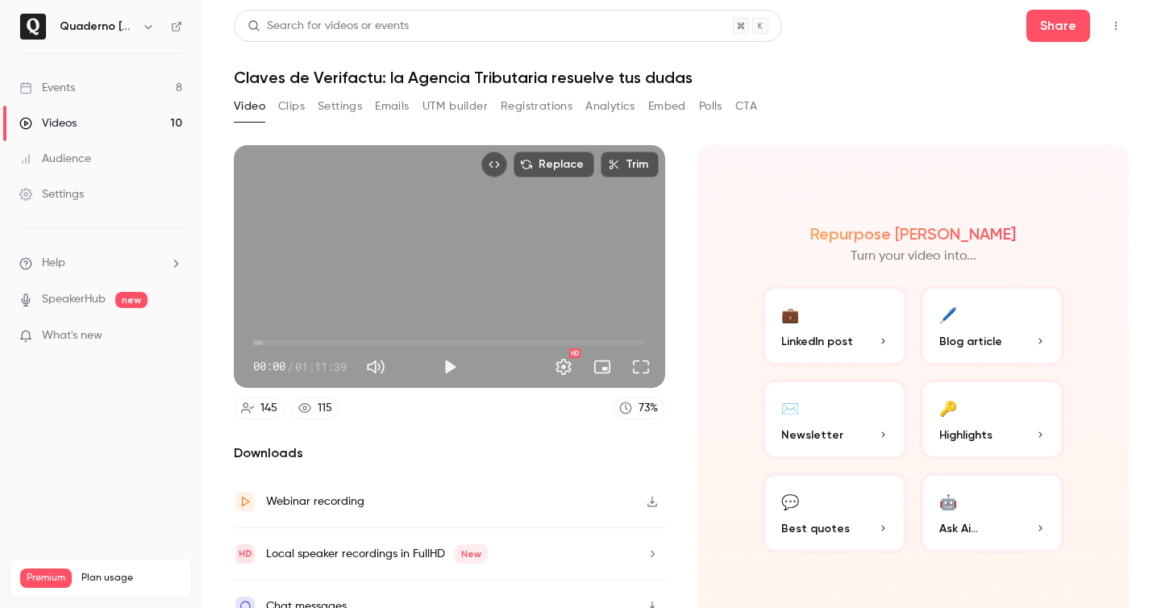
click at [1121, 21] on icon "Top Bar Actions" at bounding box center [1115, 25] width 13 height 11
click at [815, 55] on div at bounding box center [580, 304] width 1161 height 608
click at [1069, 31] on button "Share" at bounding box center [1058, 26] width 64 height 32
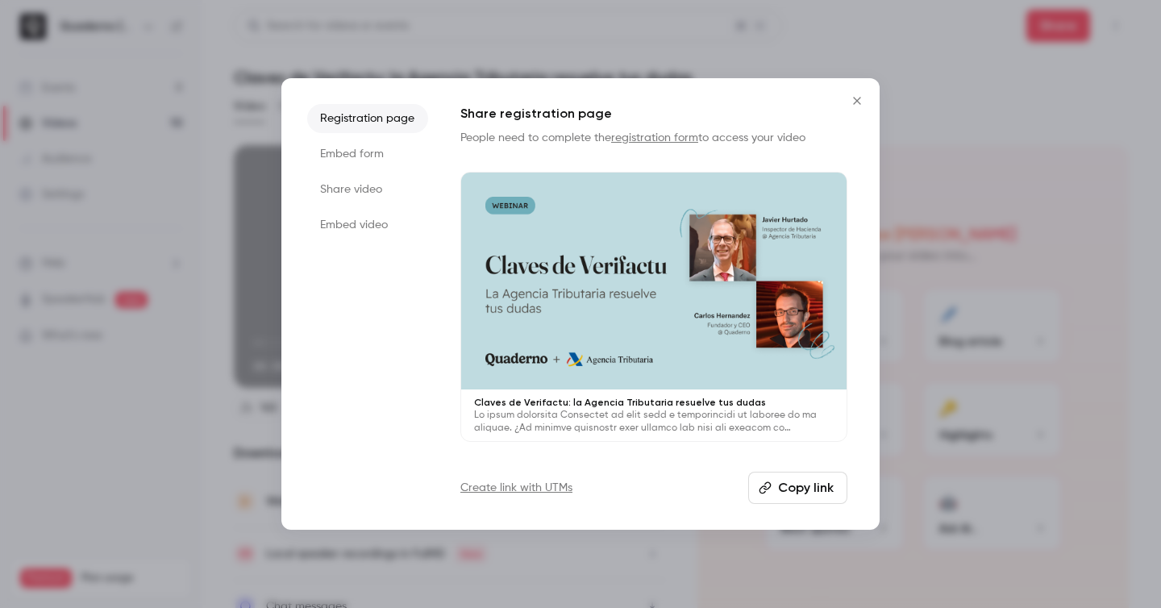
click at [343, 188] on li "Share video" at bounding box center [367, 189] width 121 height 29
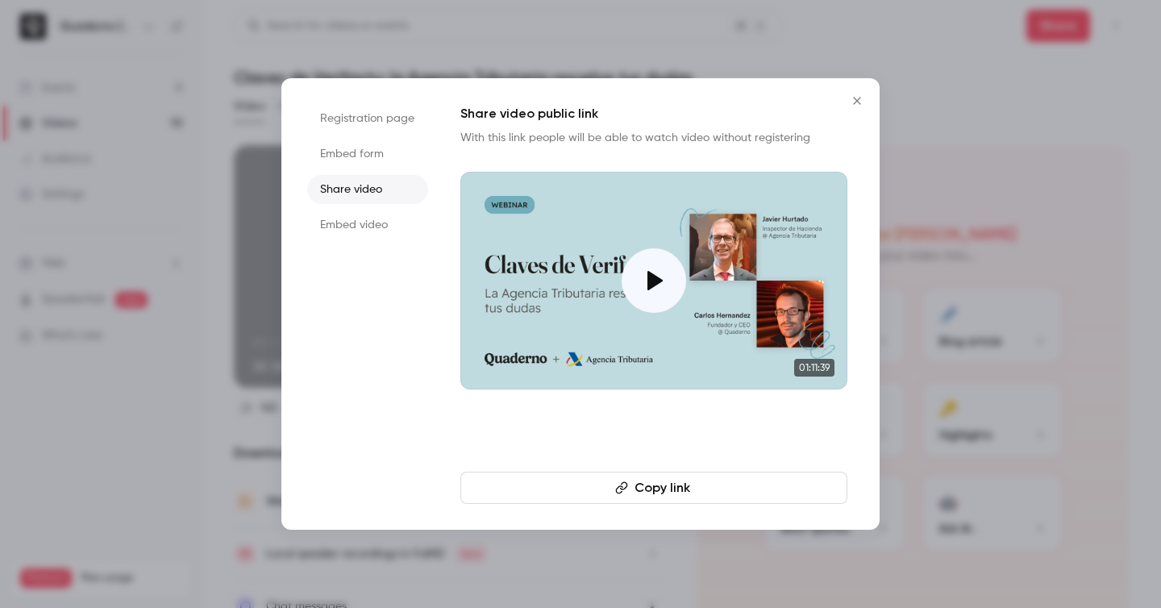
click at [679, 498] on button "Copy link" at bounding box center [653, 487] width 387 height 32
click at [679, 498] on button "Copied!" at bounding box center [653, 487] width 387 height 32
click at [1061, 296] on div at bounding box center [580, 304] width 1161 height 608
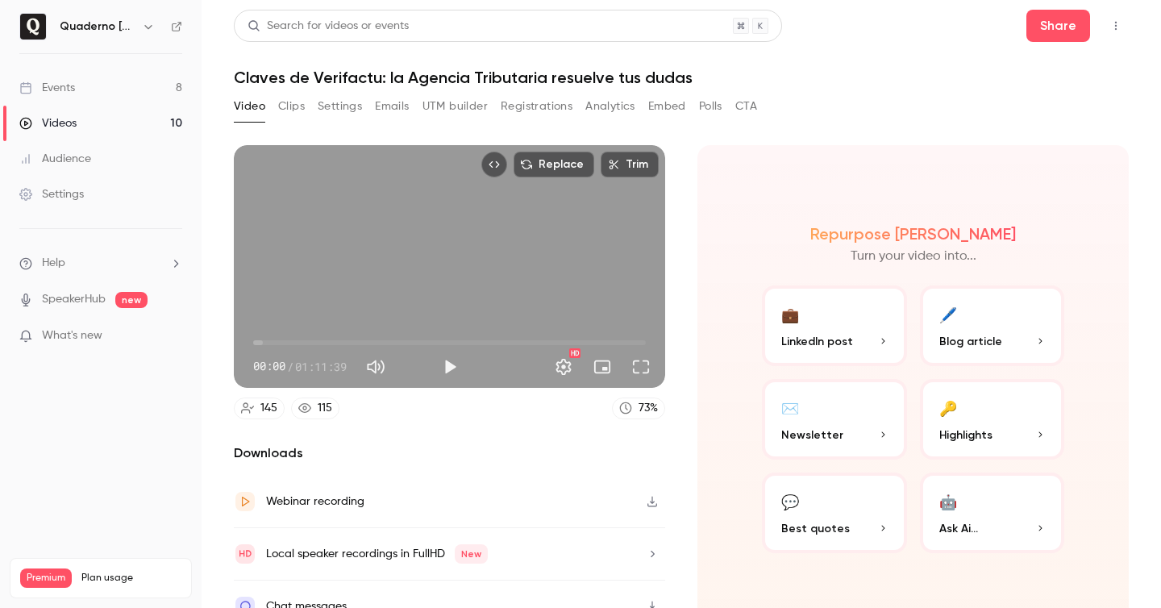
click at [567, 100] on button "Registrations" at bounding box center [536, 106] width 72 height 26
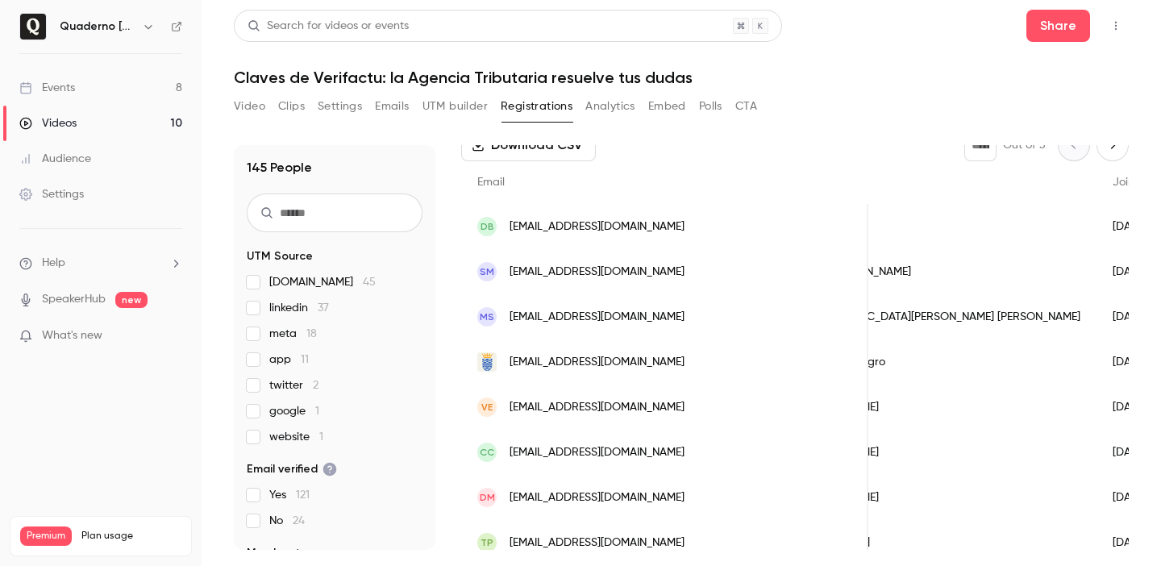
scroll to position [0, 121]
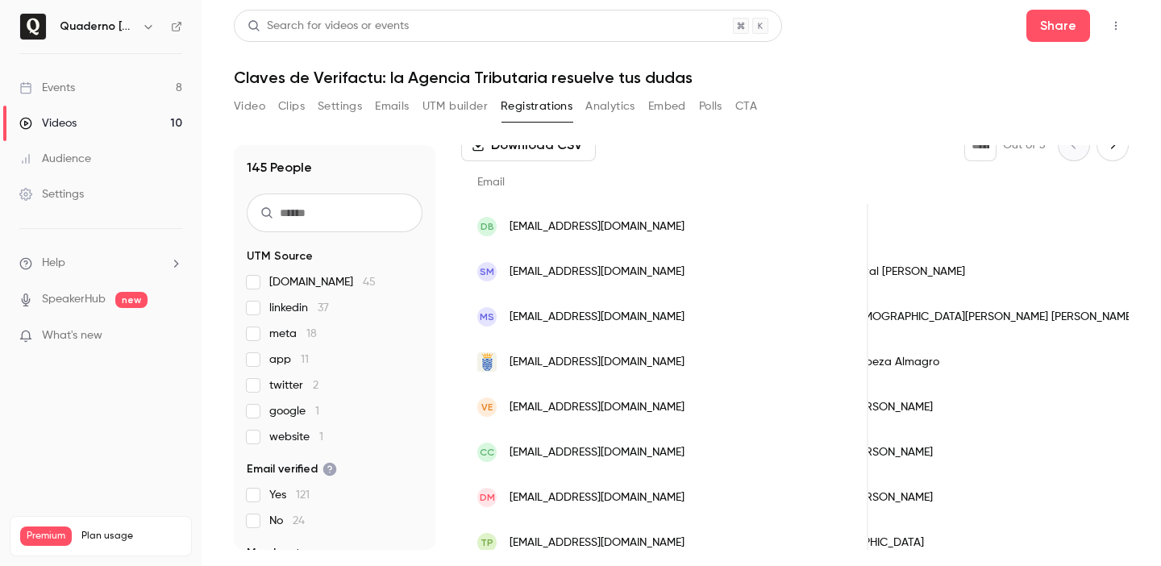
click at [550, 357] on span "[EMAIL_ADDRESS][DOMAIN_NAME]" at bounding box center [596, 362] width 175 height 17
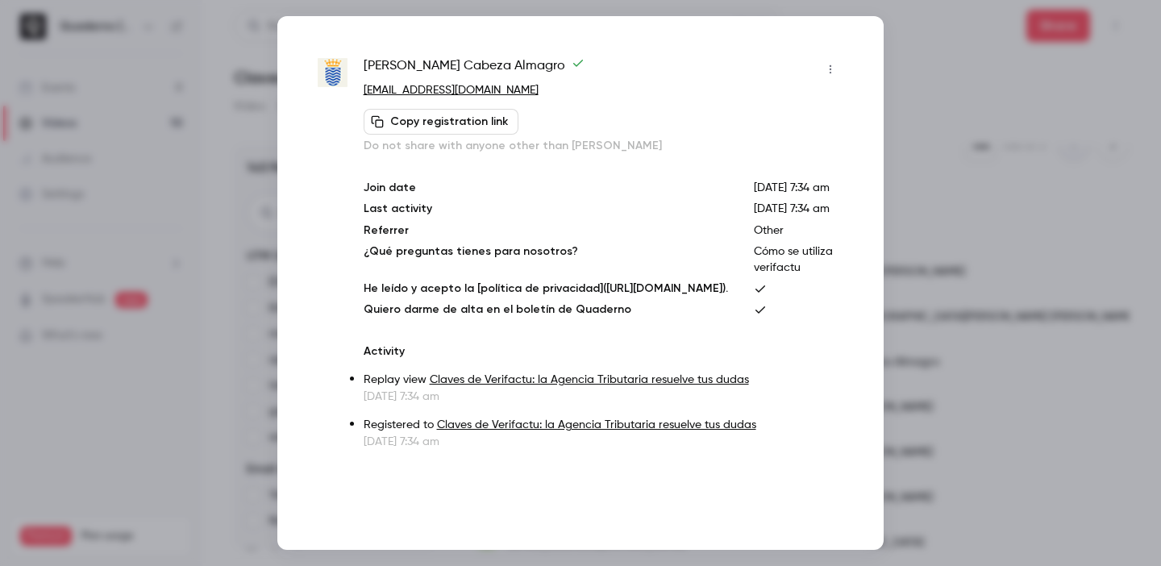
scroll to position [0, 0]
click at [447, 86] on link "[EMAIL_ADDRESS][DOMAIN_NAME]" at bounding box center [450, 90] width 175 height 11
click at [459, 66] on span "[PERSON_NAME]" at bounding box center [473, 69] width 221 height 26
click at [818, 69] on button "button" at bounding box center [830, 69] width 26 height 26
click at [832, 64] on icon "button" at bounding box center [830, 69] width 13 height 11
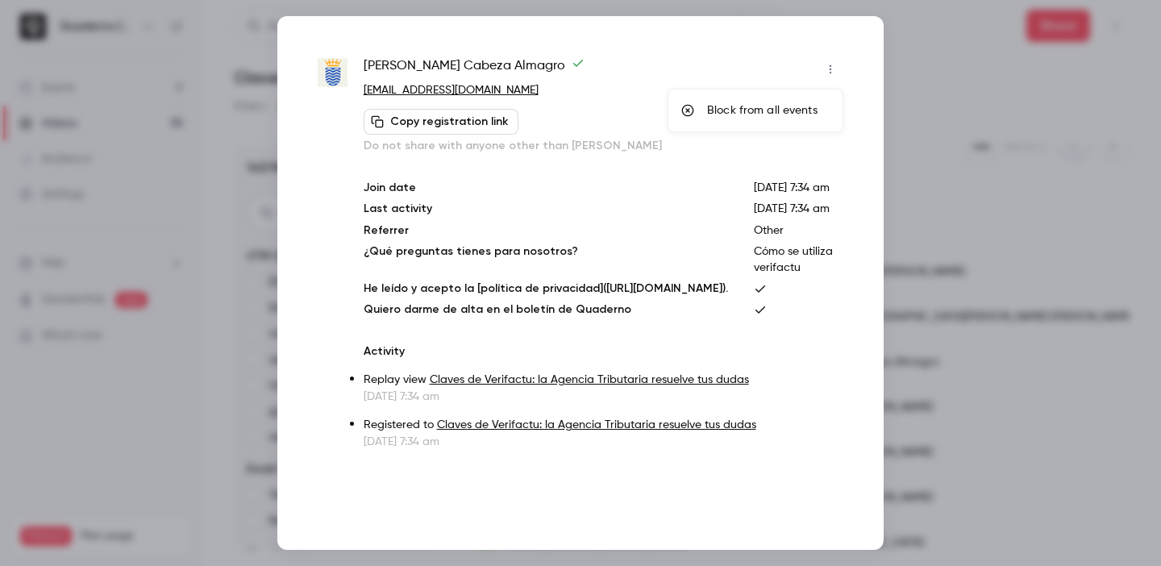
click at [953, 106] on div at bounding box center [580, 283] width 1161 height 566
click at [939, 93] on div at bounding box center [580, 283] width 1161 height 566
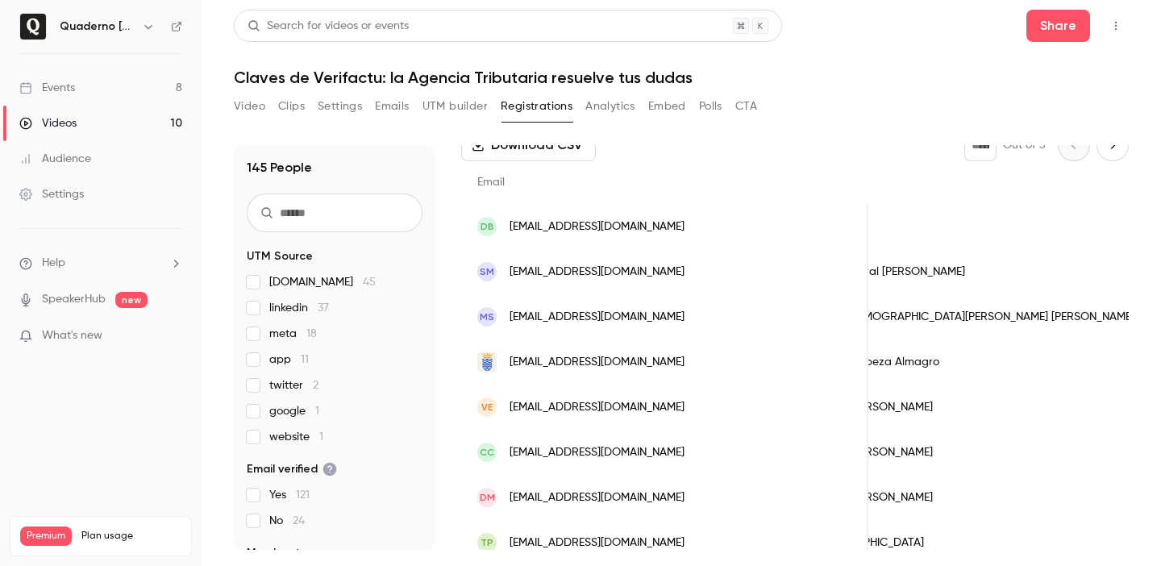
click at [253, 109] on button "Video" at bounding box center [249, 106] width 31 height 26
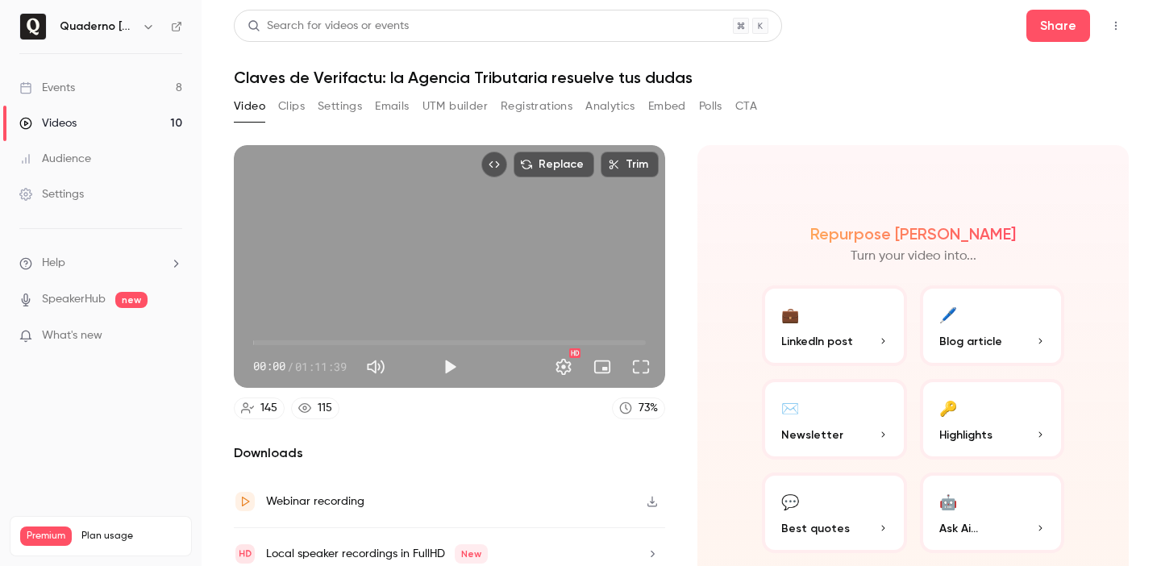
scroll to position [66, 0]
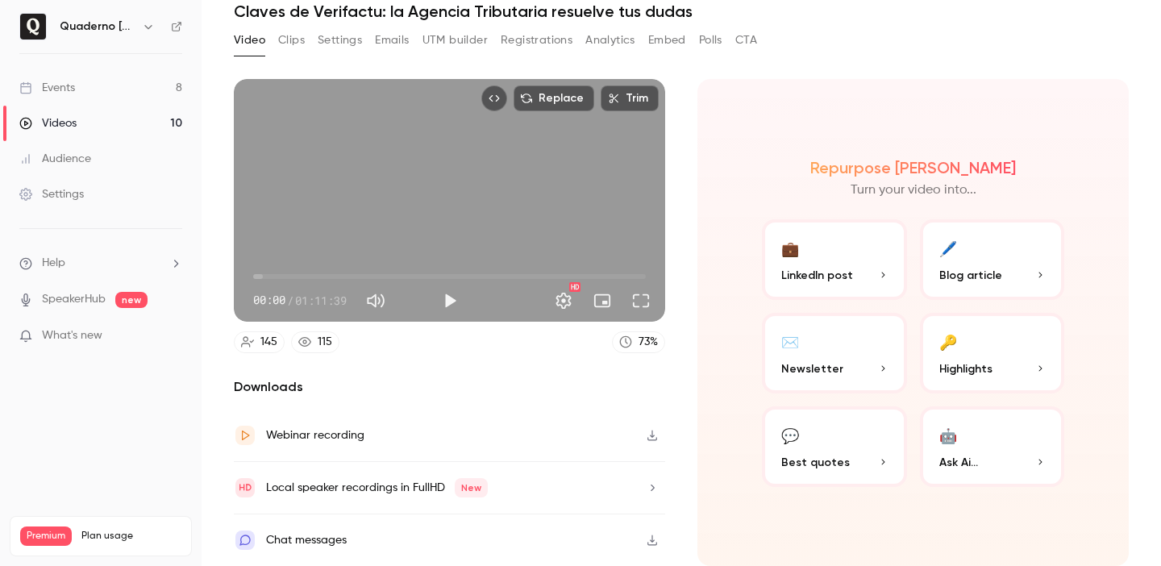
click at [612, 39] on button "Analytics" at bounding box center [610, 40] width 50 height 26
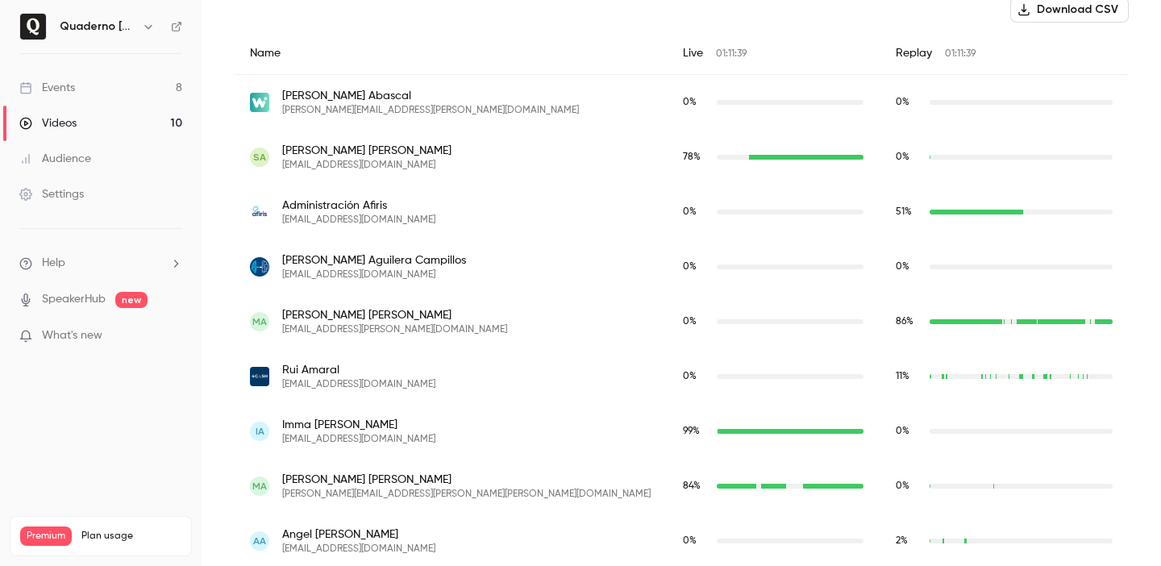
scroll to position [463, 0]
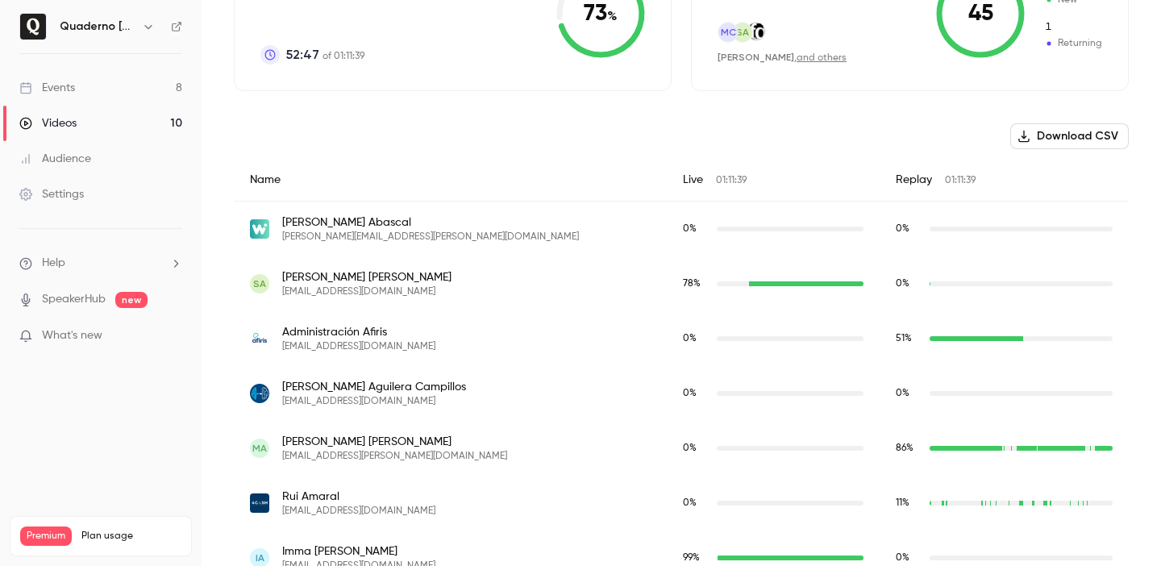
click at [915, 184] on div "Replay 01:11:39" at bounding box center [1003, 180] width 249 height 43
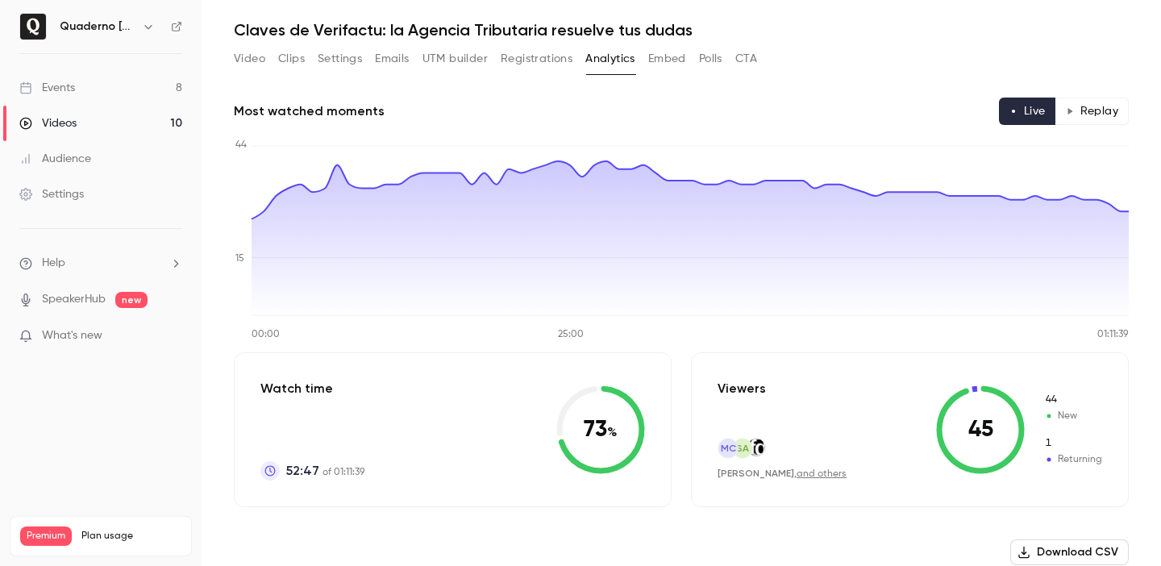
scroll to position [13, 0]
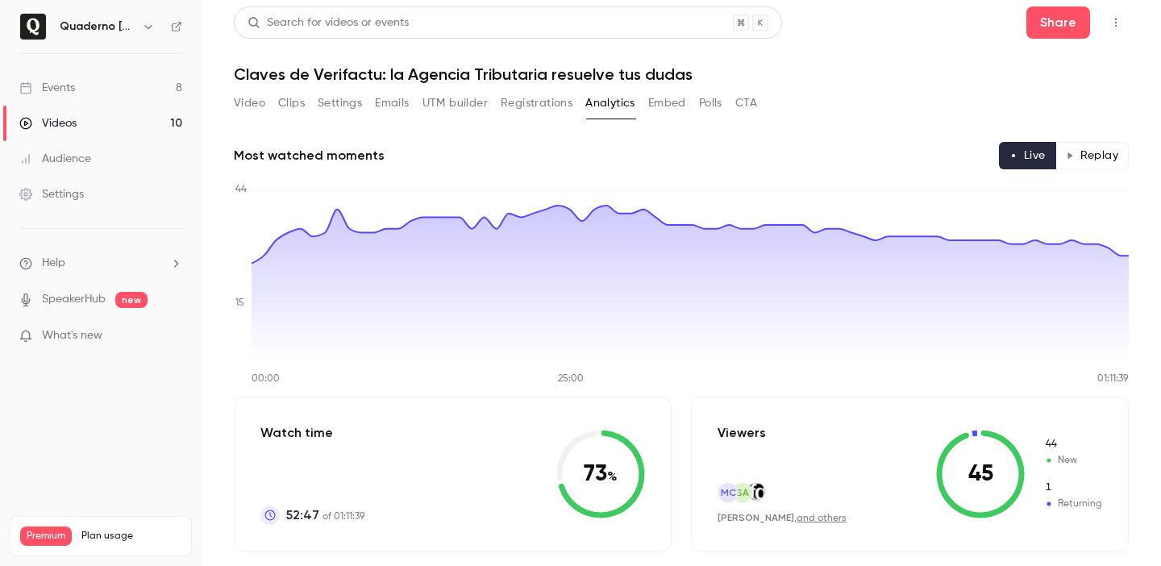
click at [1107, 146] on button "Replay" at bounding box center [1091, 155] width 73 height 27
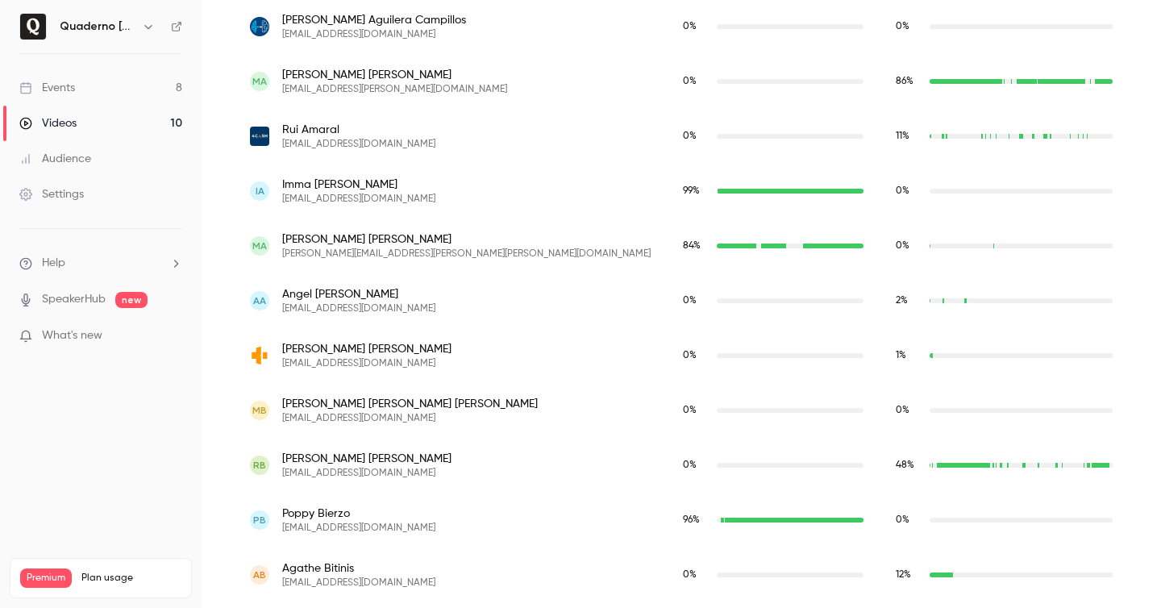
scroll to position [0, 0]
